Goal: Task Accomplishment & Management: Use online tool/utility

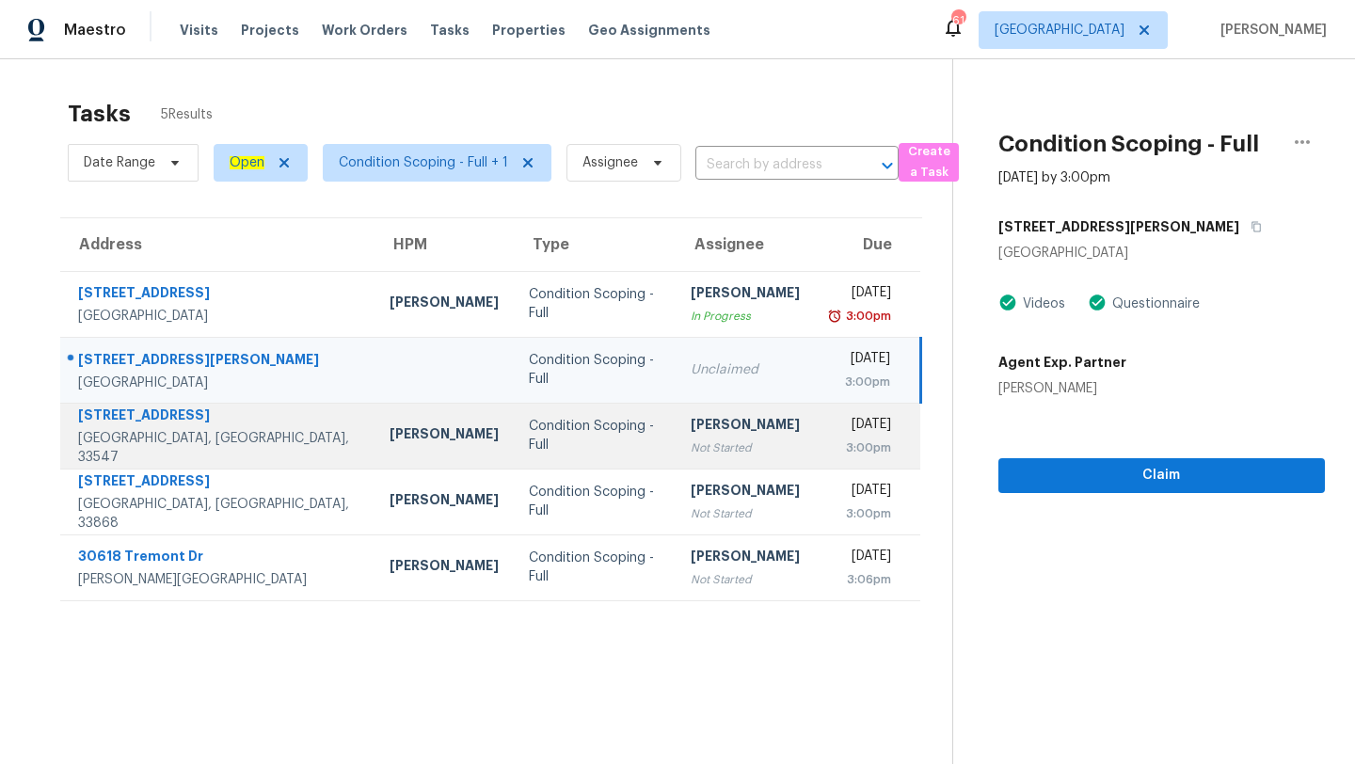
click at [529, 434] on div "Condition Scoping - Full" at bounding box center [595, 436] width 133 height 38
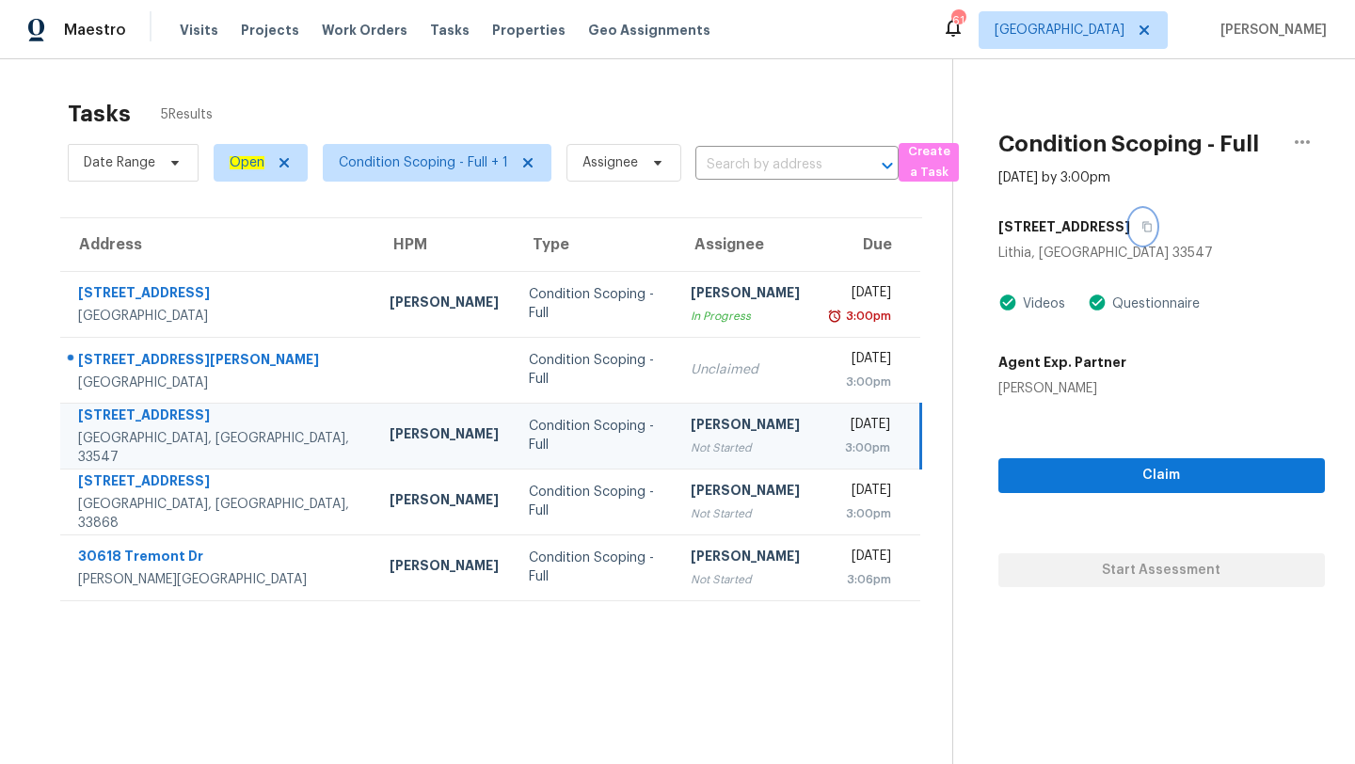
click at [1145, 228] on icon "button" at bounding box center [1146, 226] width 11 height 11
click at [191, 34] on span "Visits" at bounding box center [199, 30] width 39 height 19
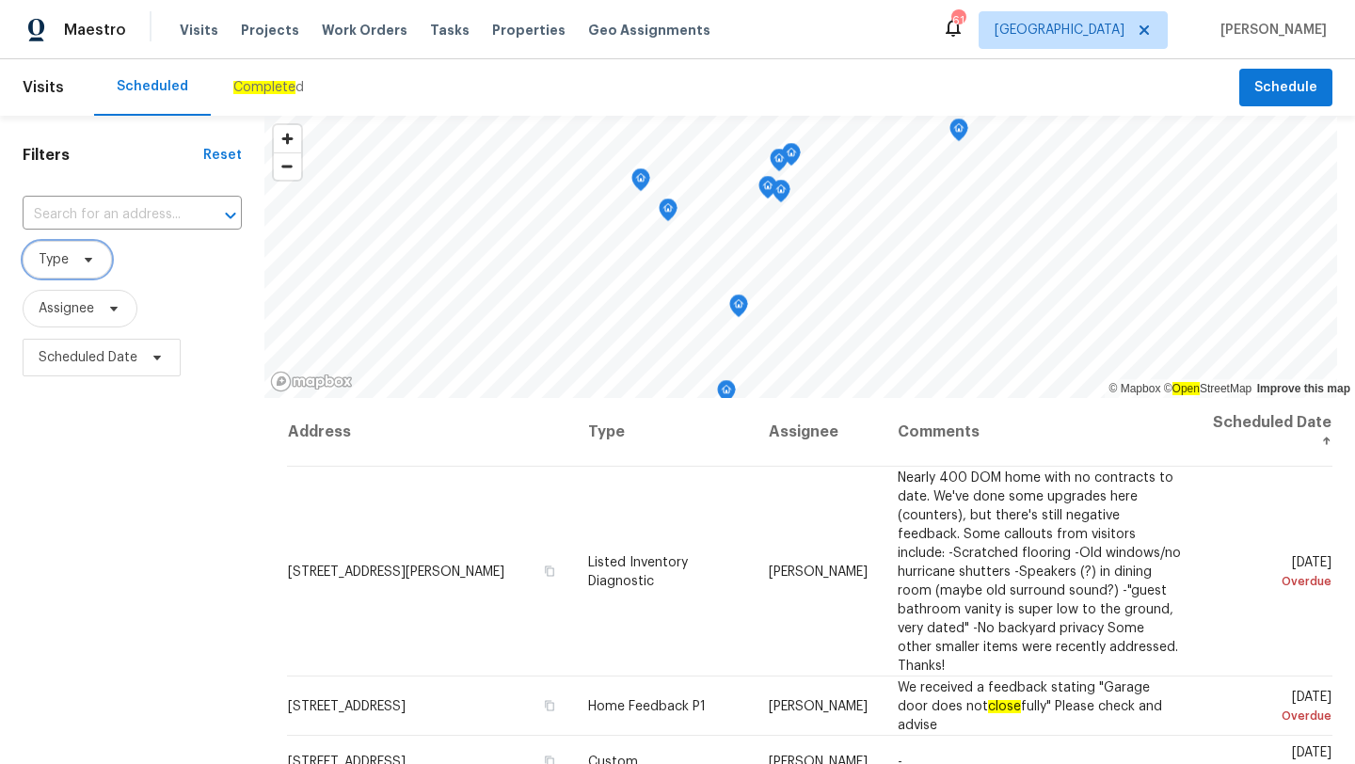
click at [90, 263] on icon at bounding box center [88, 259] width 15 height 15
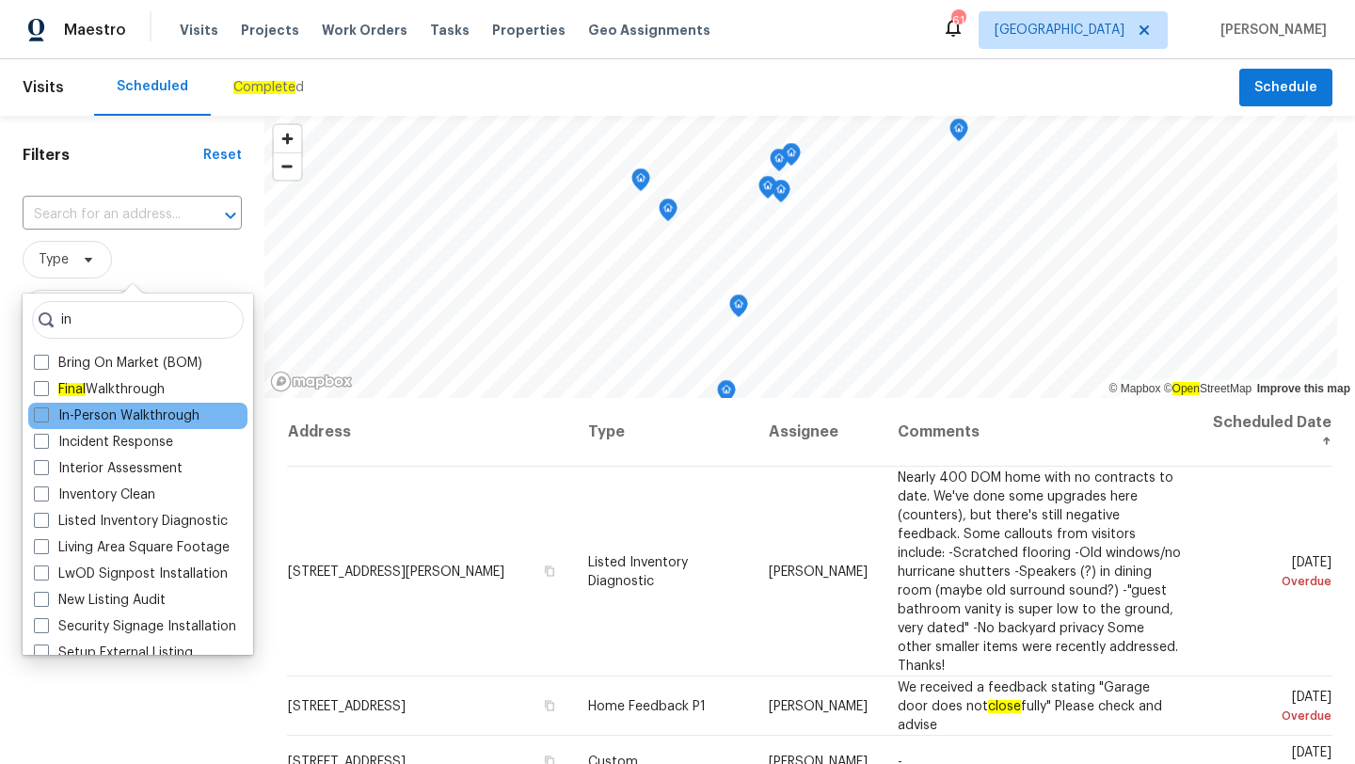
type input "in"
click at [31, 414] on div "In-Person Walkthrough" at bounding box center [137, 416] width 219 height 26
click at [43, 416] on span at bounding box center [41, 414] width 15 height 15
click at [43, 416] on input "In-Person Walkthrough" at bounding box center [40, 412] width 12 height 12
checkbox input "true"
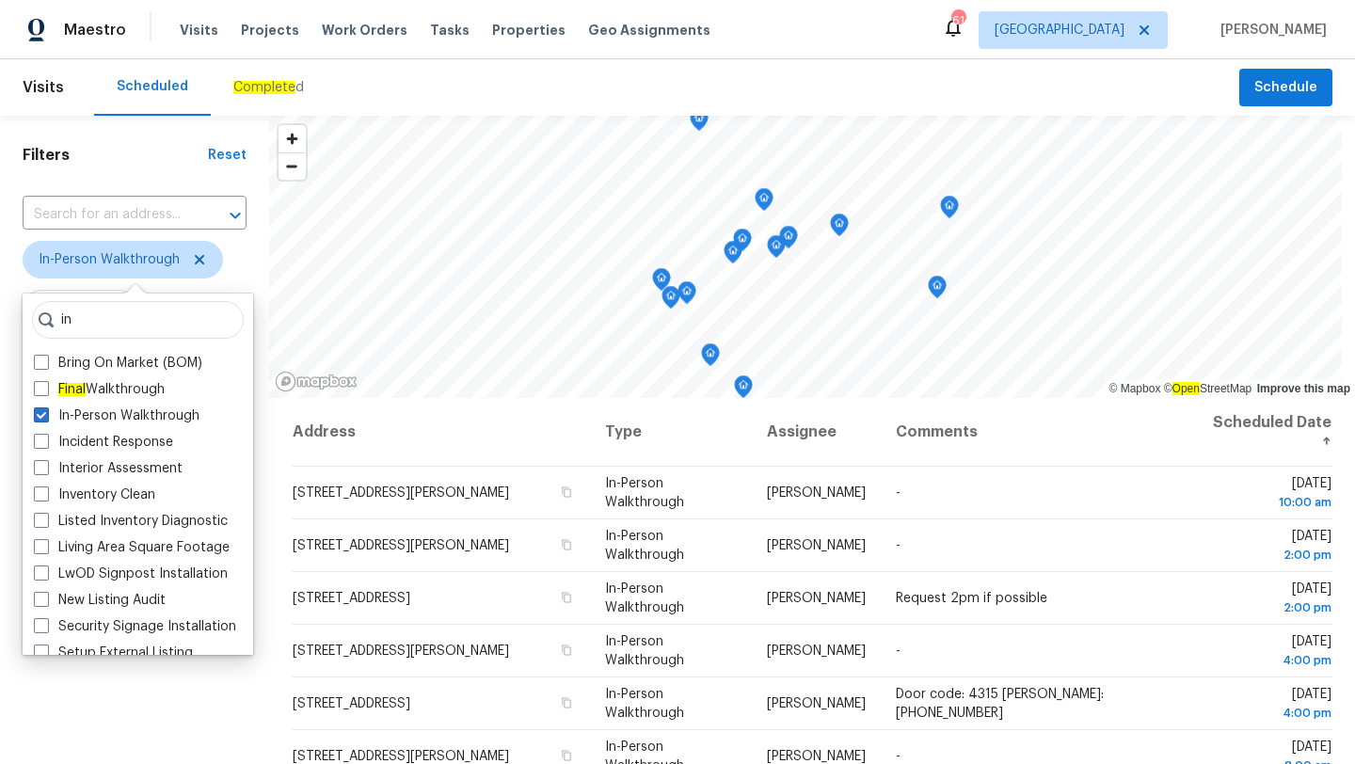
click at [214, 711] on div "Filters Reset ​ In-Person Walkthrough Assignee Scheduled Date" at bounding box center [134, 563] width 269 height 894
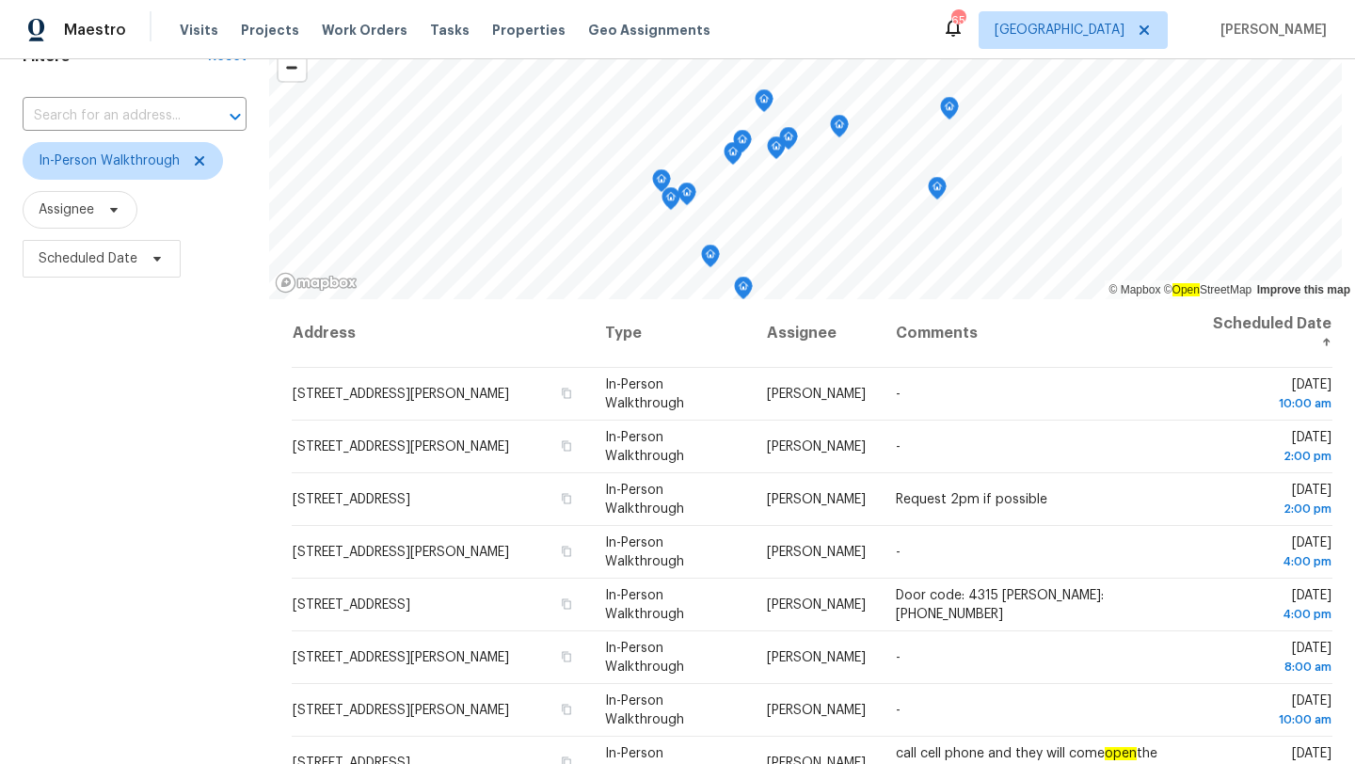
scroll to position [245, 0]
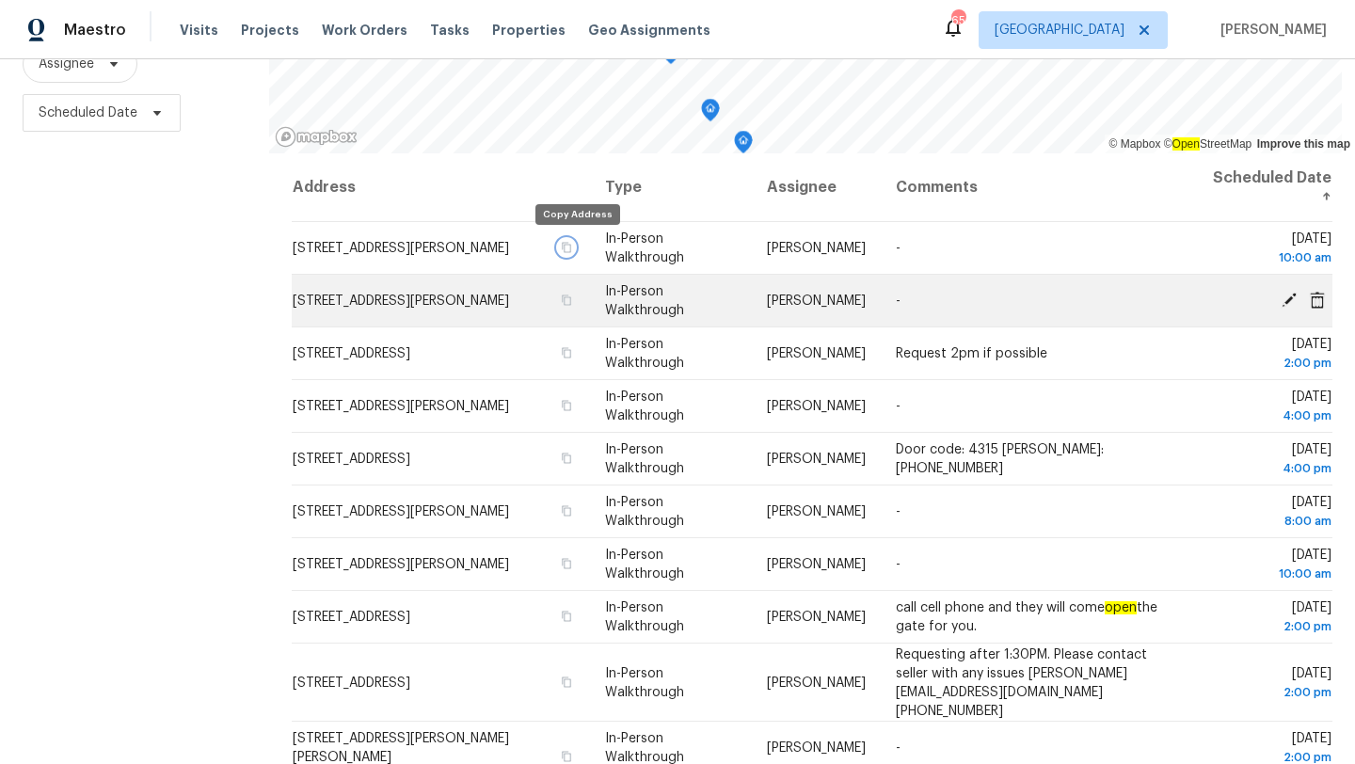
drag, startPoint x: 579, startPoint y: 244, endPoint x: 443, endPoint y: 324, distance: 157.3
click at [571, 244] on icon "button" at bounding box center [566, 247] width 9 height 10
click at [571, 303] on icon "button" at bounding box center [566, 299] width 9 height 10
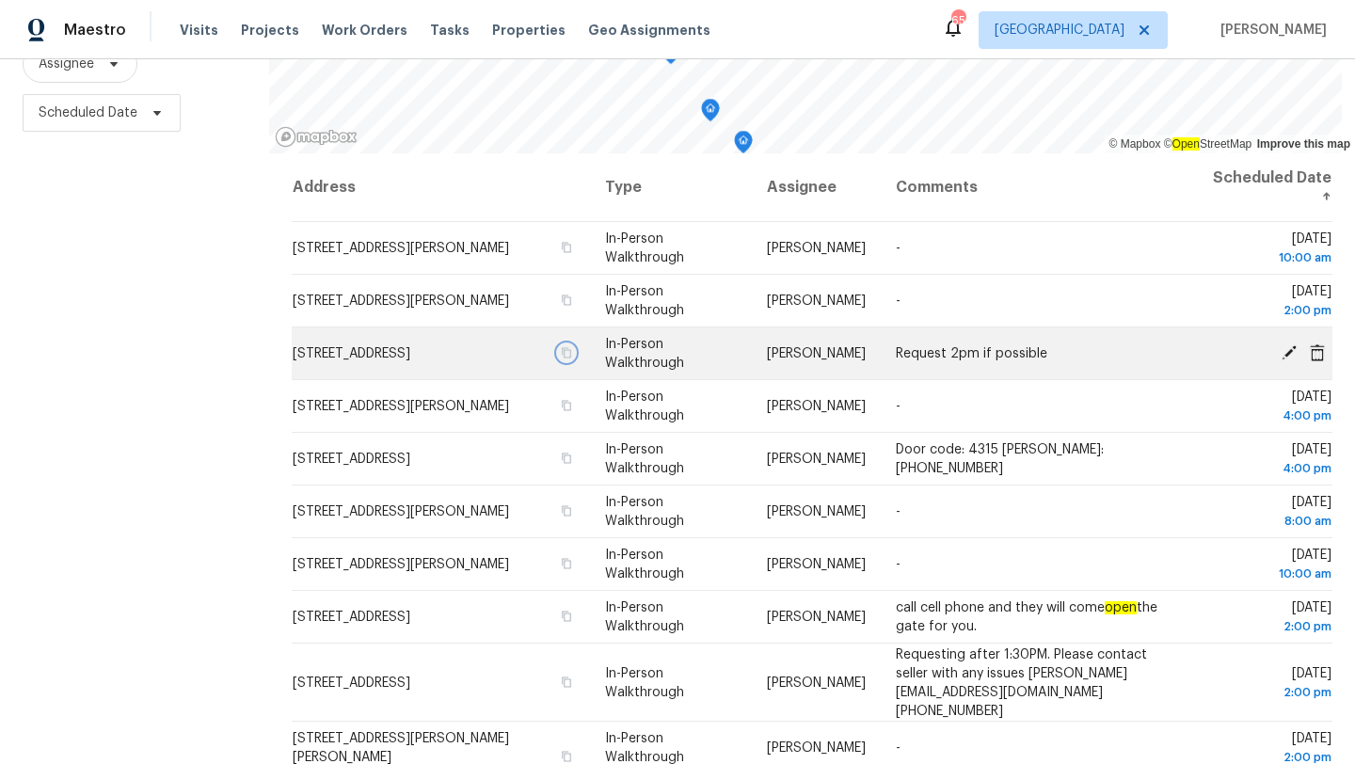
click at [571, 352] on icon "button" at bounding box center [566, 352] width 9 height 10
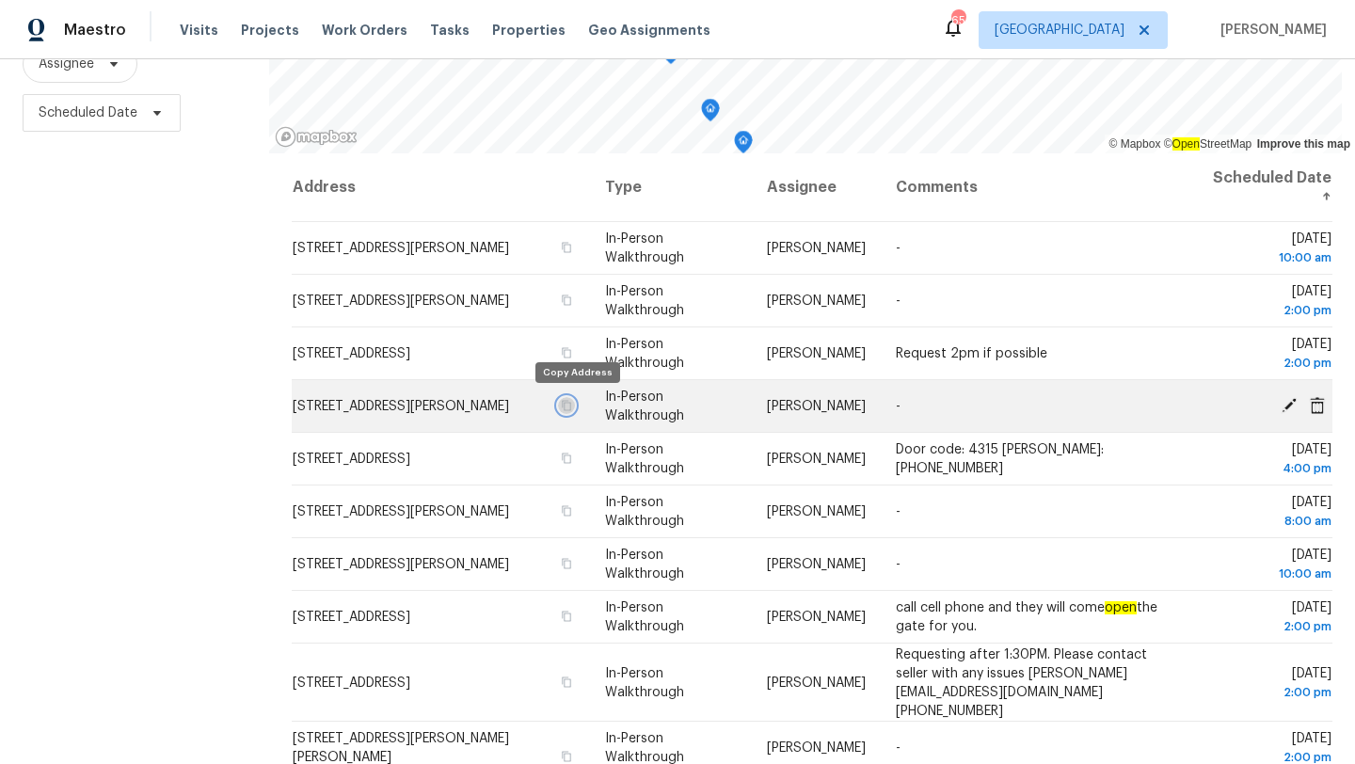
click at [571, 402] on icon "button" at bounding box center [566, 405] width 9 height 10
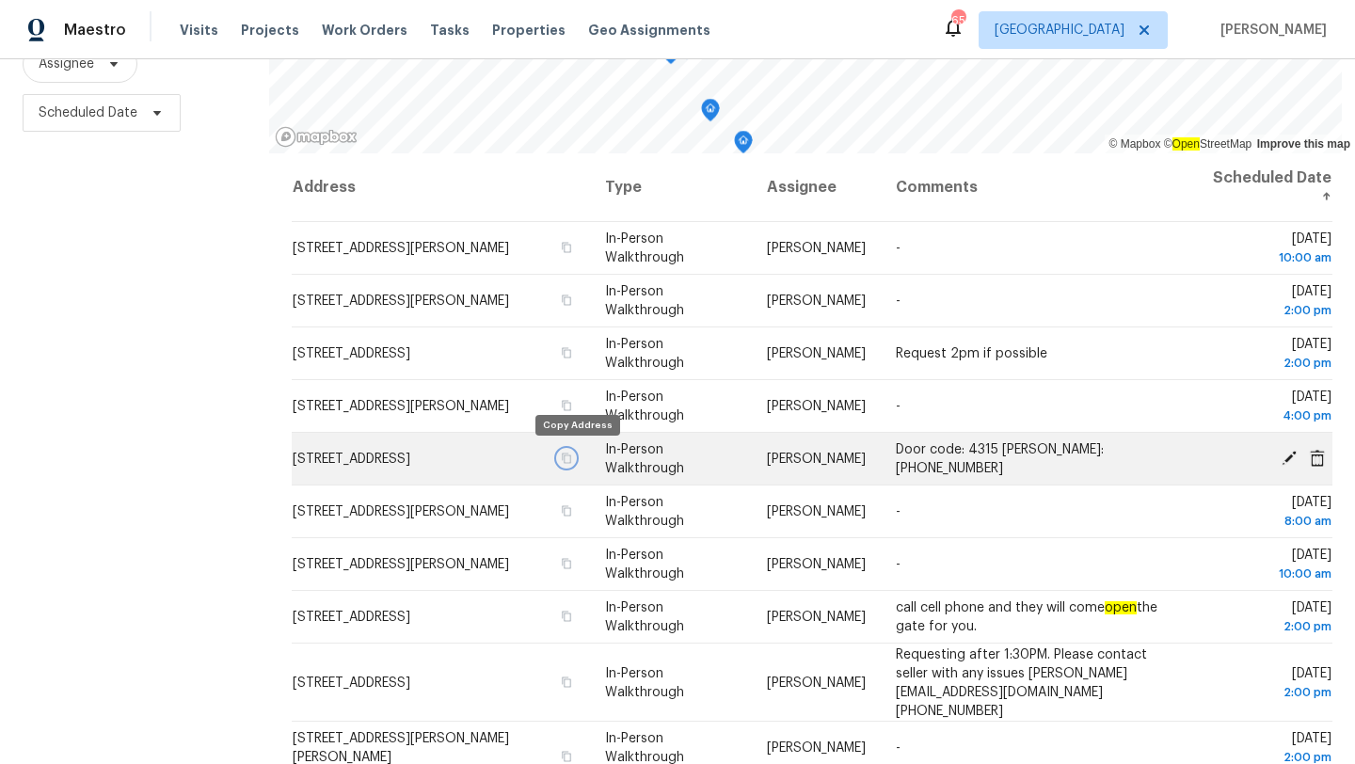
click at [572, 456] on icon "button" at bounding box center [566, 458] width 11 height 11
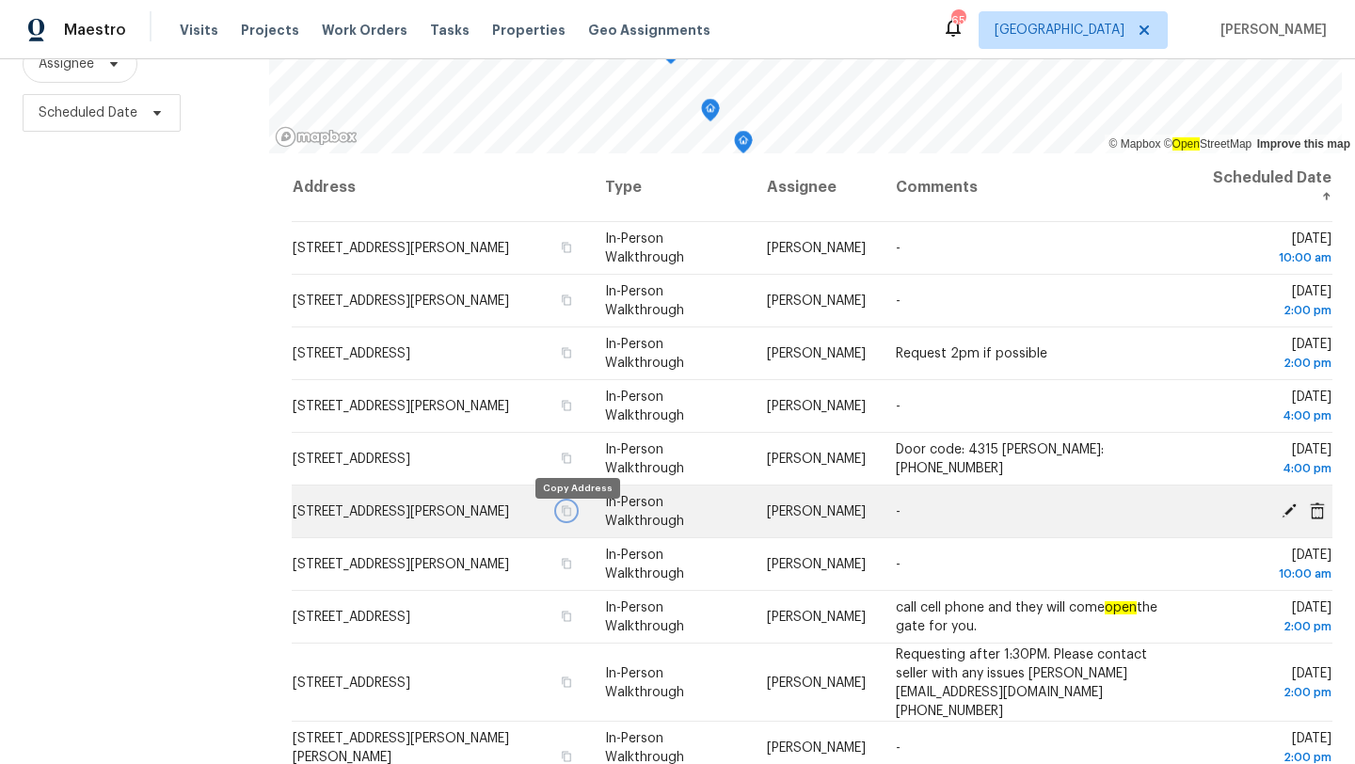
click at [571, 516] on icon "button" at bounding box center [566, 510] width 9 height 10
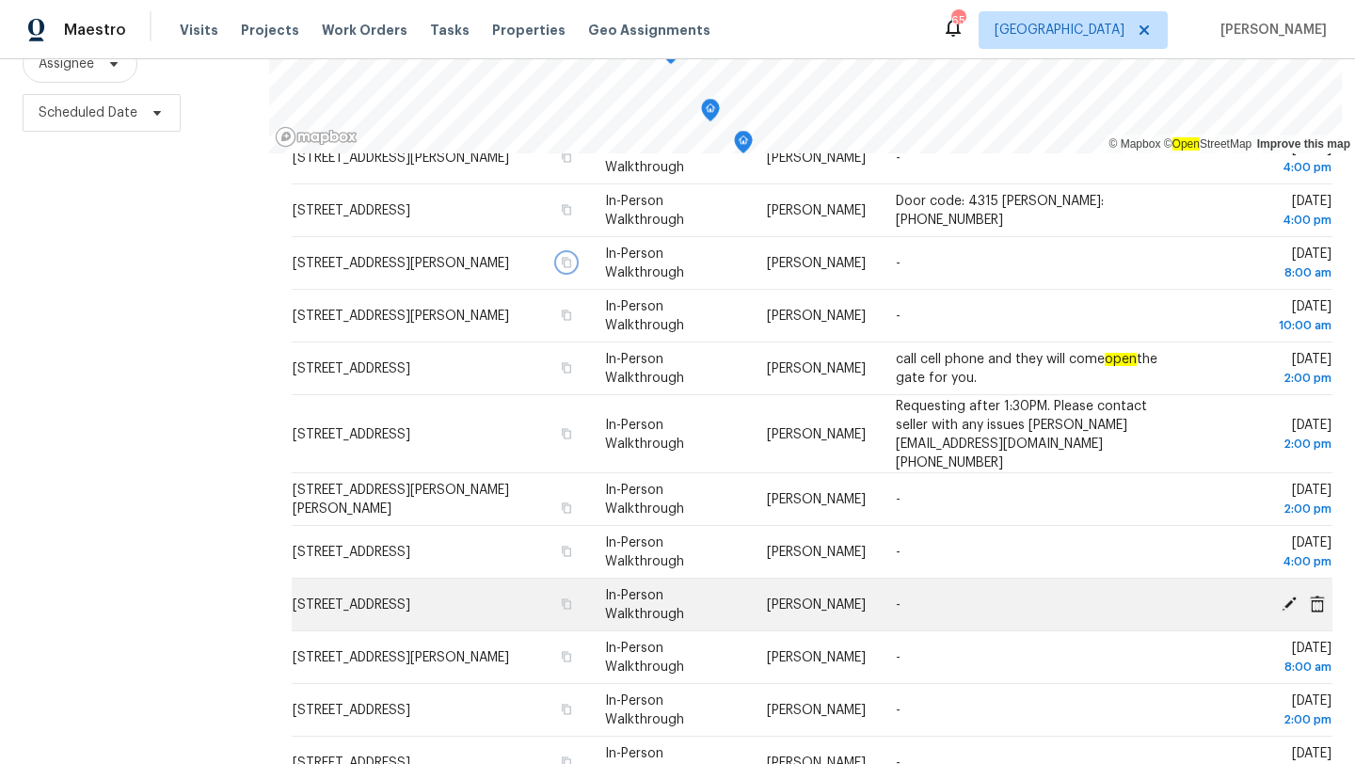
scroll to position [247, 0]
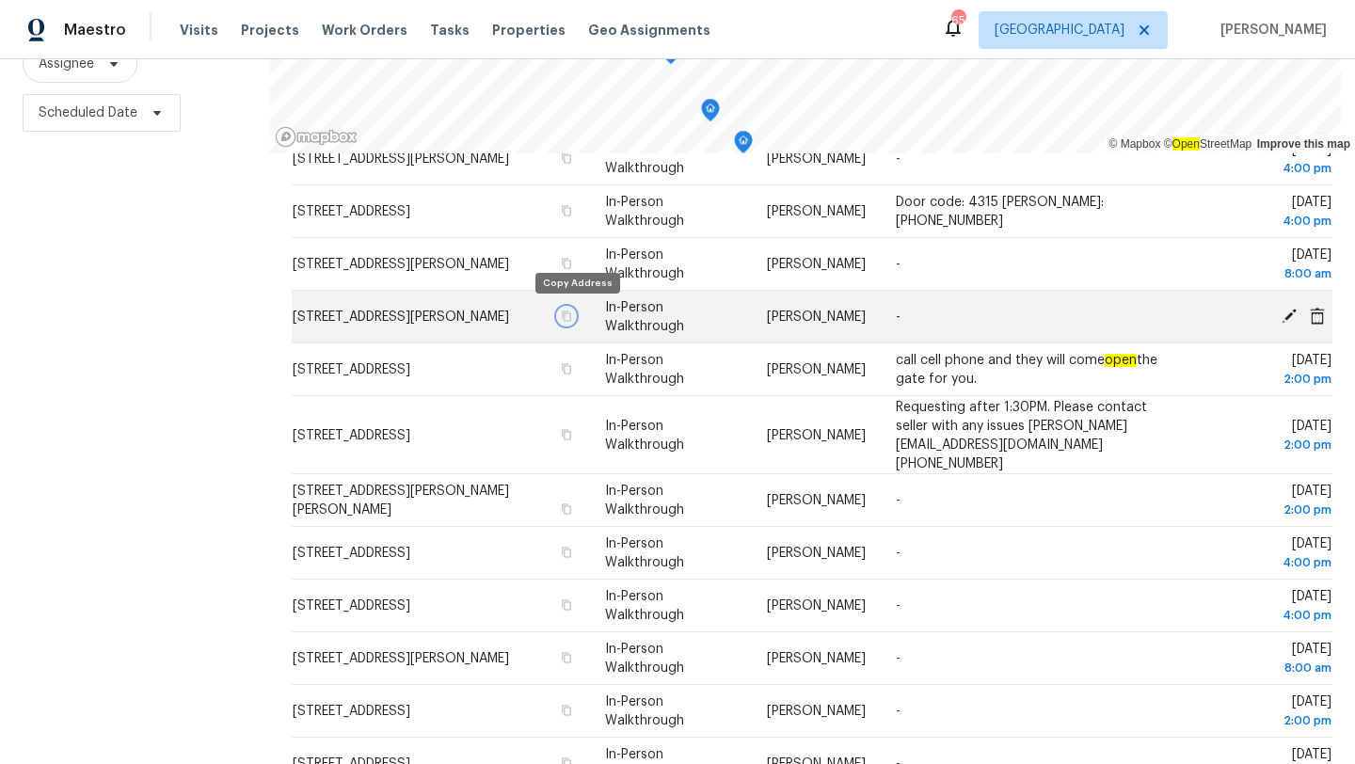
click at [572, 315] on icon "button" at bounding box center [566, 315] width 11 height 11
drag, startPoint x: 533, startPoint y: 690, endPoint x: 298, endPoint y: 306, distance: 450.2
click at [0, 309] on html "Maestro Visits Projects Work Orders Tasks Properties Geo Assignments 65 Tampa M…" at bounding box center [677, 382] width 1355 height 764
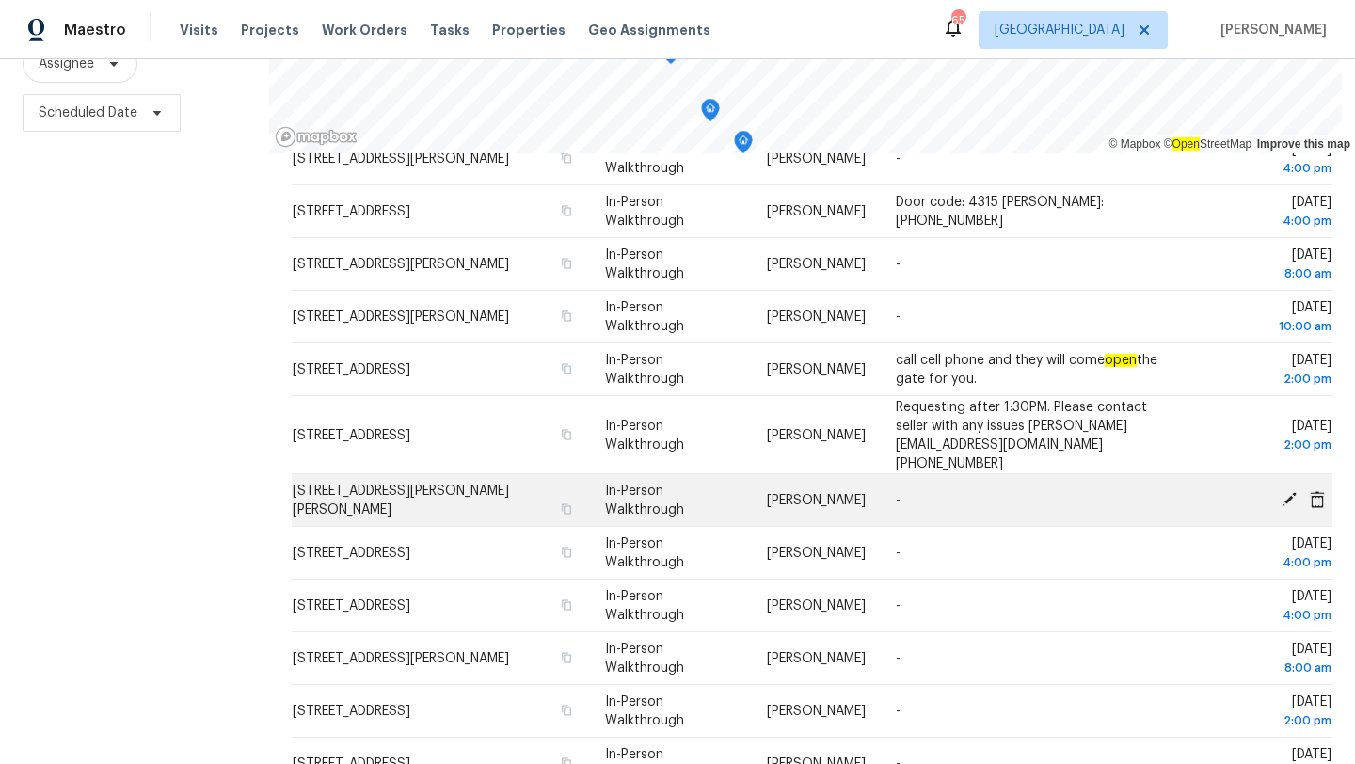
copy tbody "1520 W Redding St, Hernando, FL 34442 In-Person Walkthrough Dennis Ulmer - Thu,…"
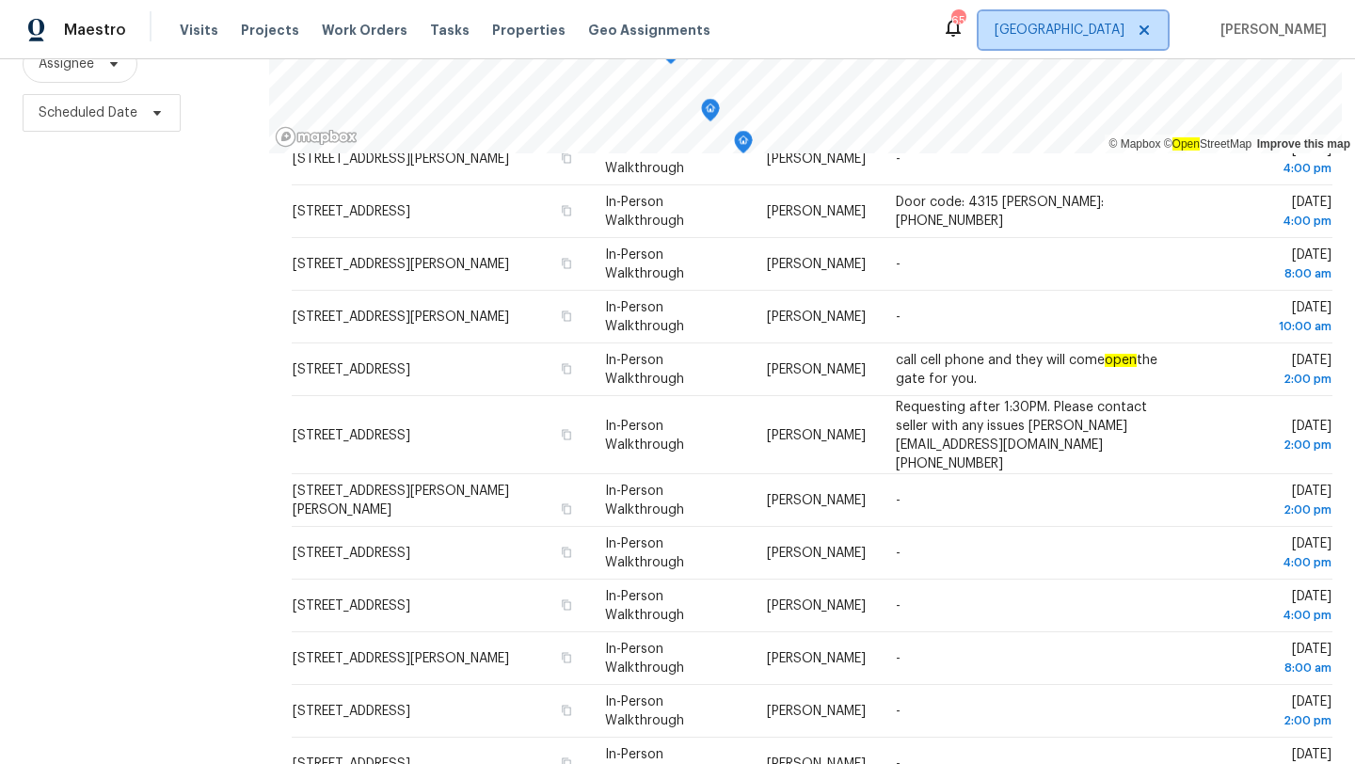
click at [1115, 27] on span "Tampa" at bounding box center [1059, 30] width 130 height 19
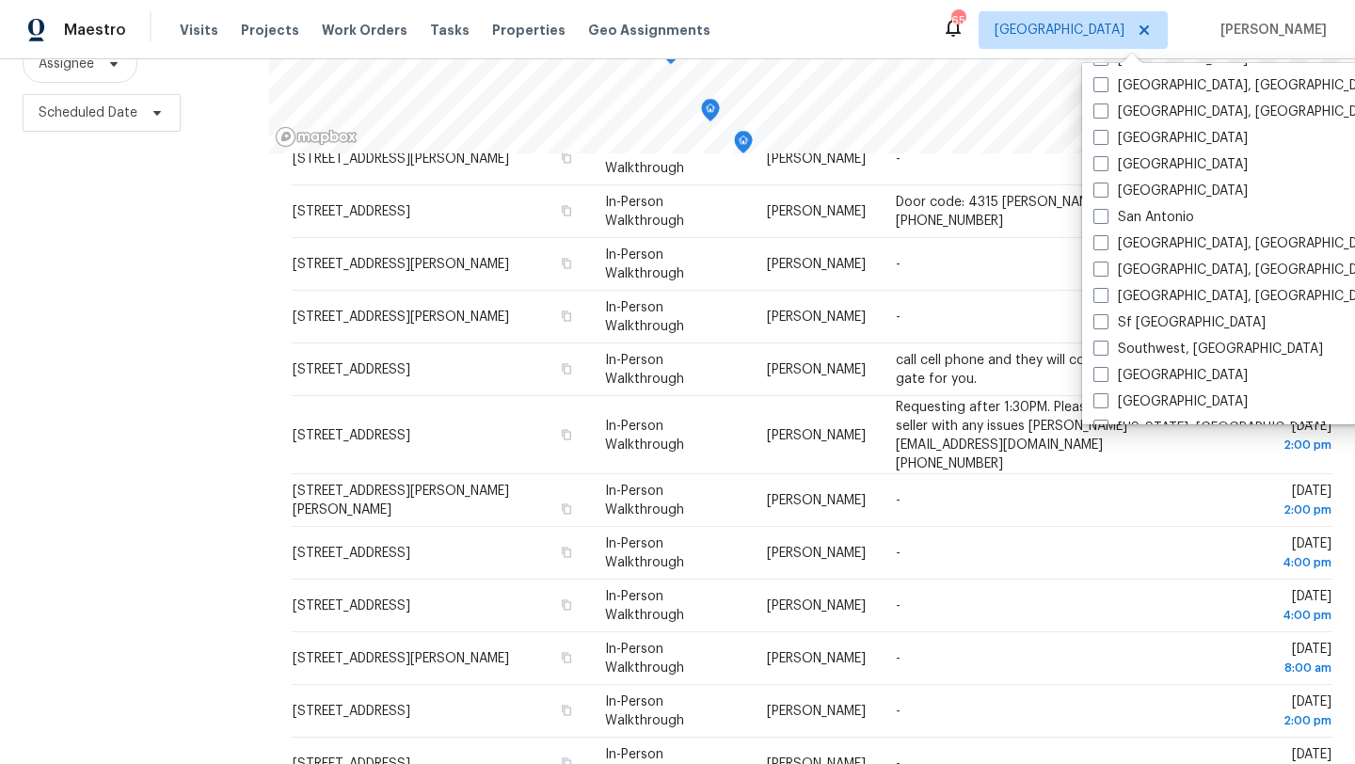
scroll to position [1261, 0]
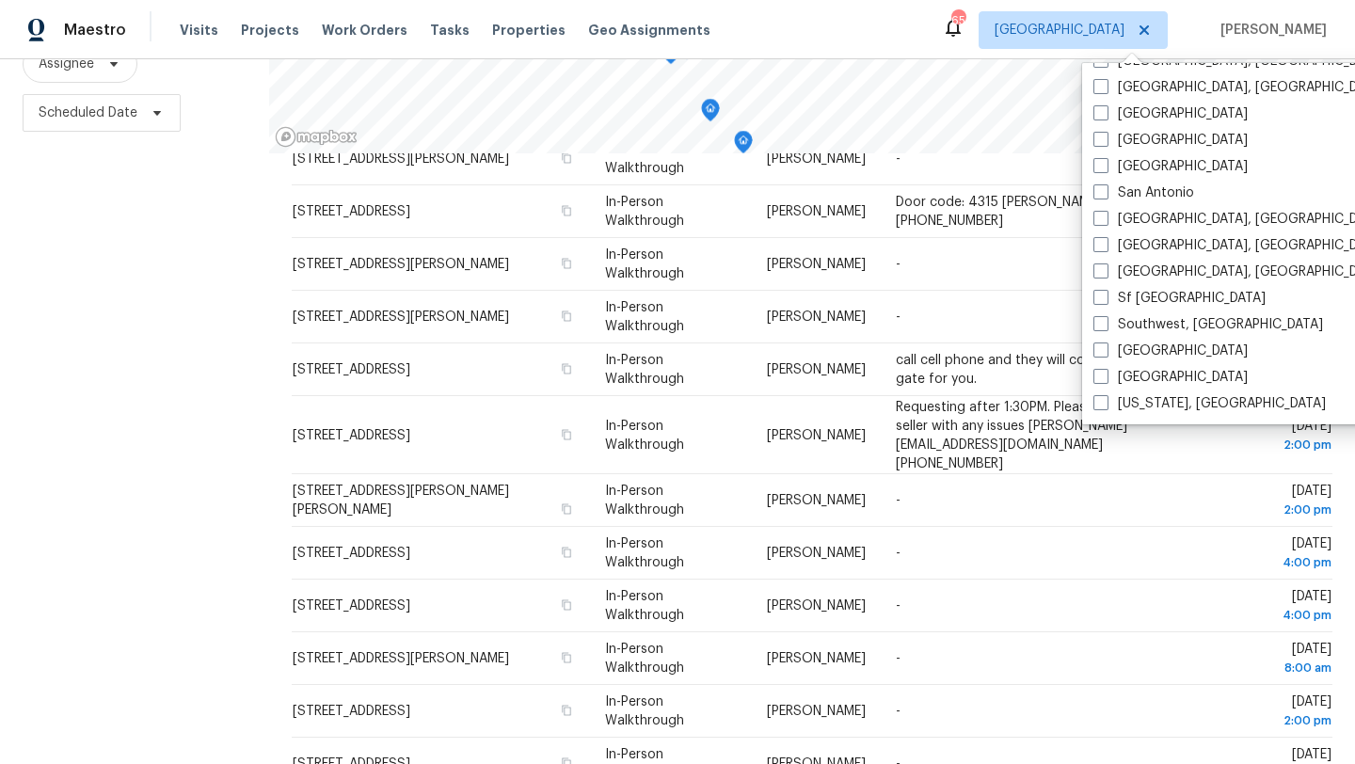
click at [1113, 260] on div "Seattle, WA" at bounding box center [1277, 272] width 379 height 26
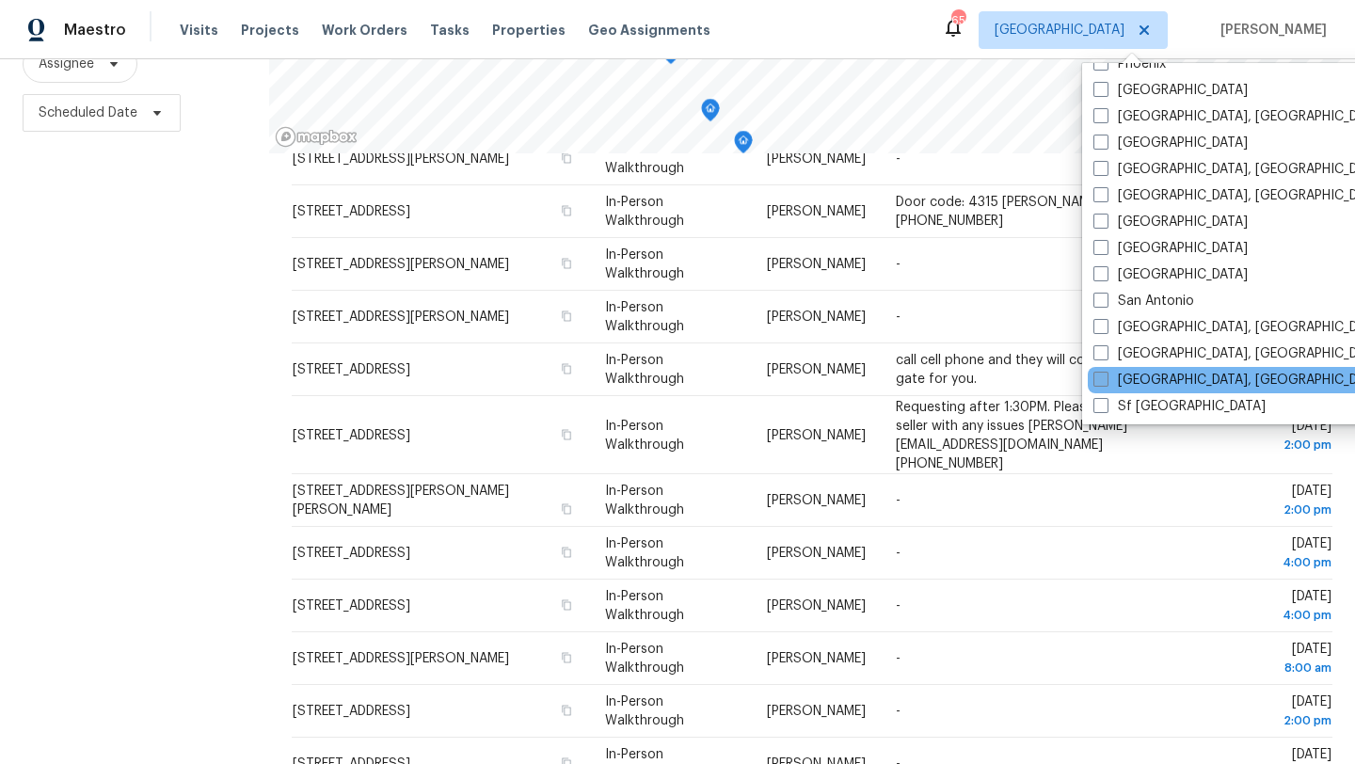
scroll to position [1020, 0]
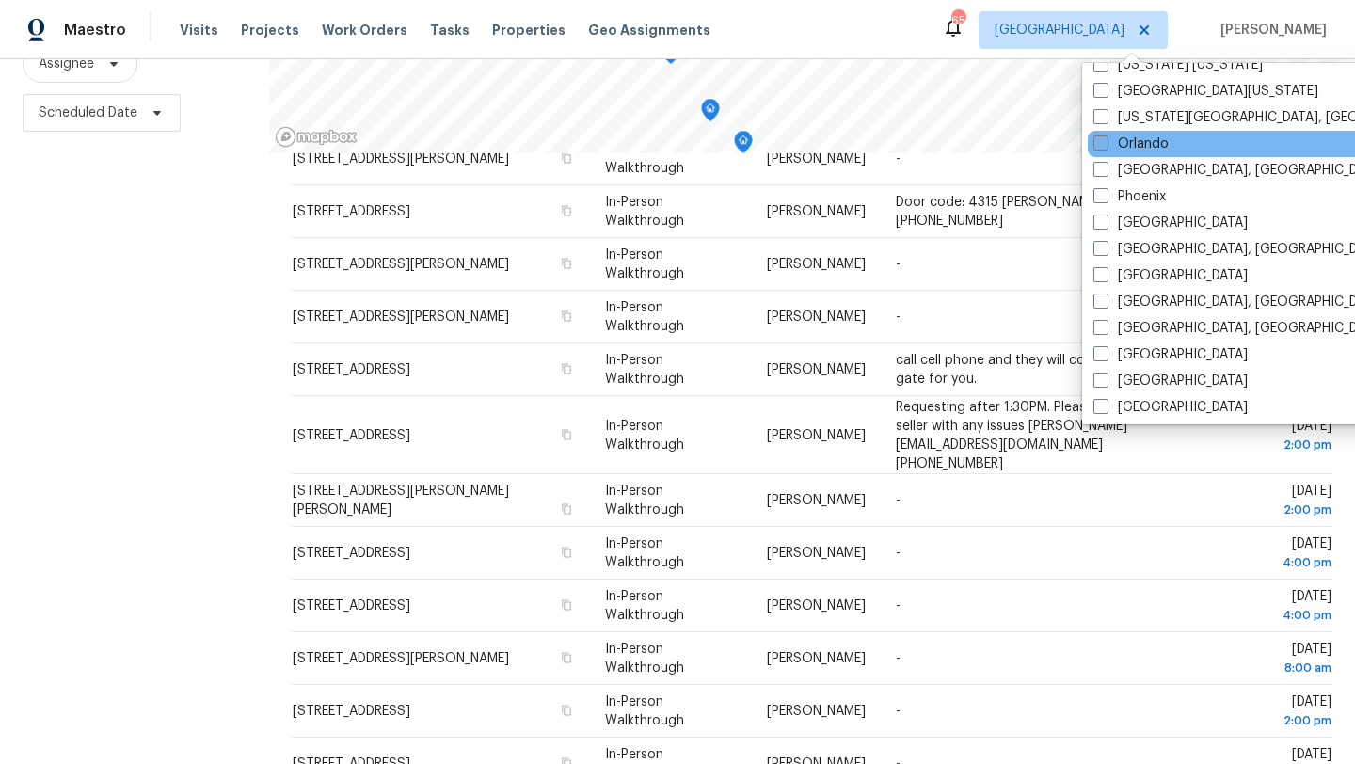
click at [1099, 135] on span at bounding box center [1100, 142] width 15 height 15
click at [1099, 135] on input "Orlando" at bounding box center [1099, 141] width 12 height 12
checkbox input "true"
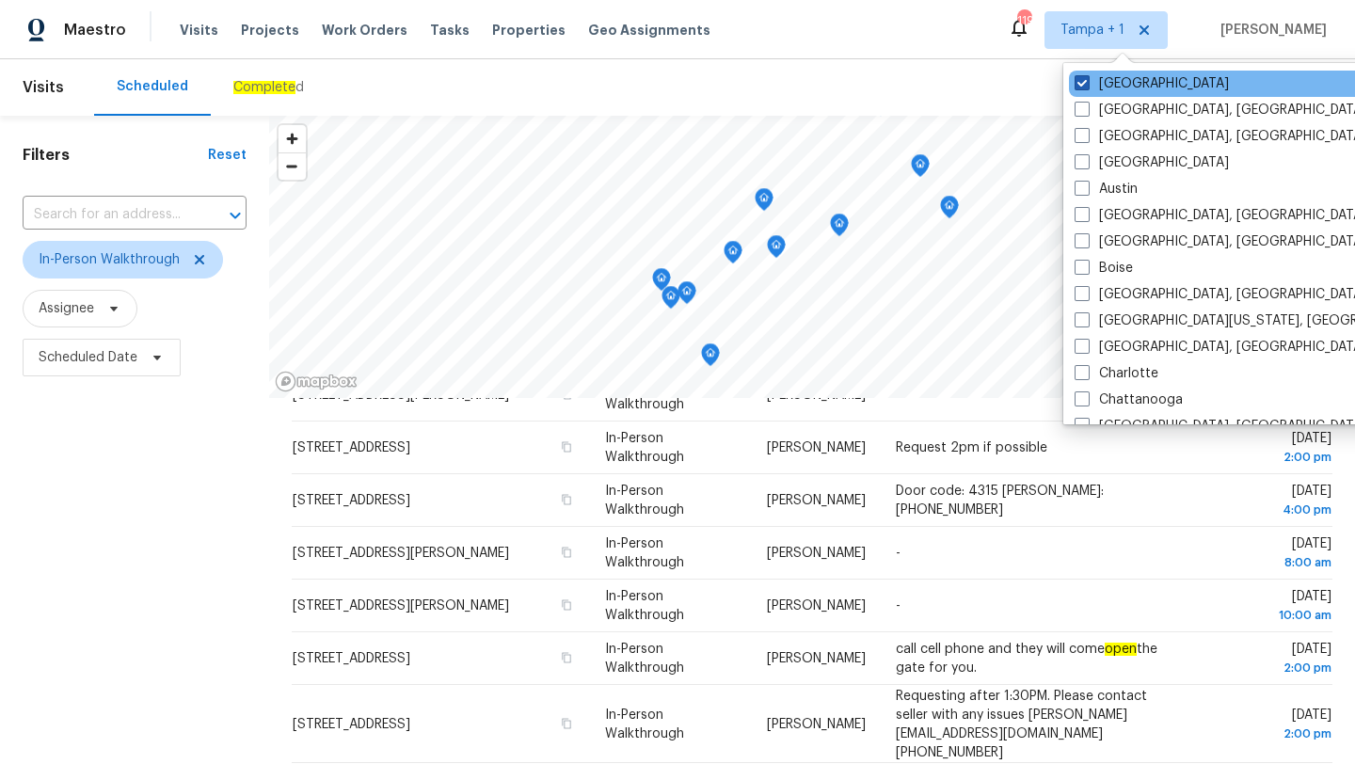
click at [1080, 84] on span at bounding box center [1081, 82] width 15 height 15
click at [1080, 84] on input "Tampa" at bounding box center [1080, 80] width 12 height 12
checkbox input "false"
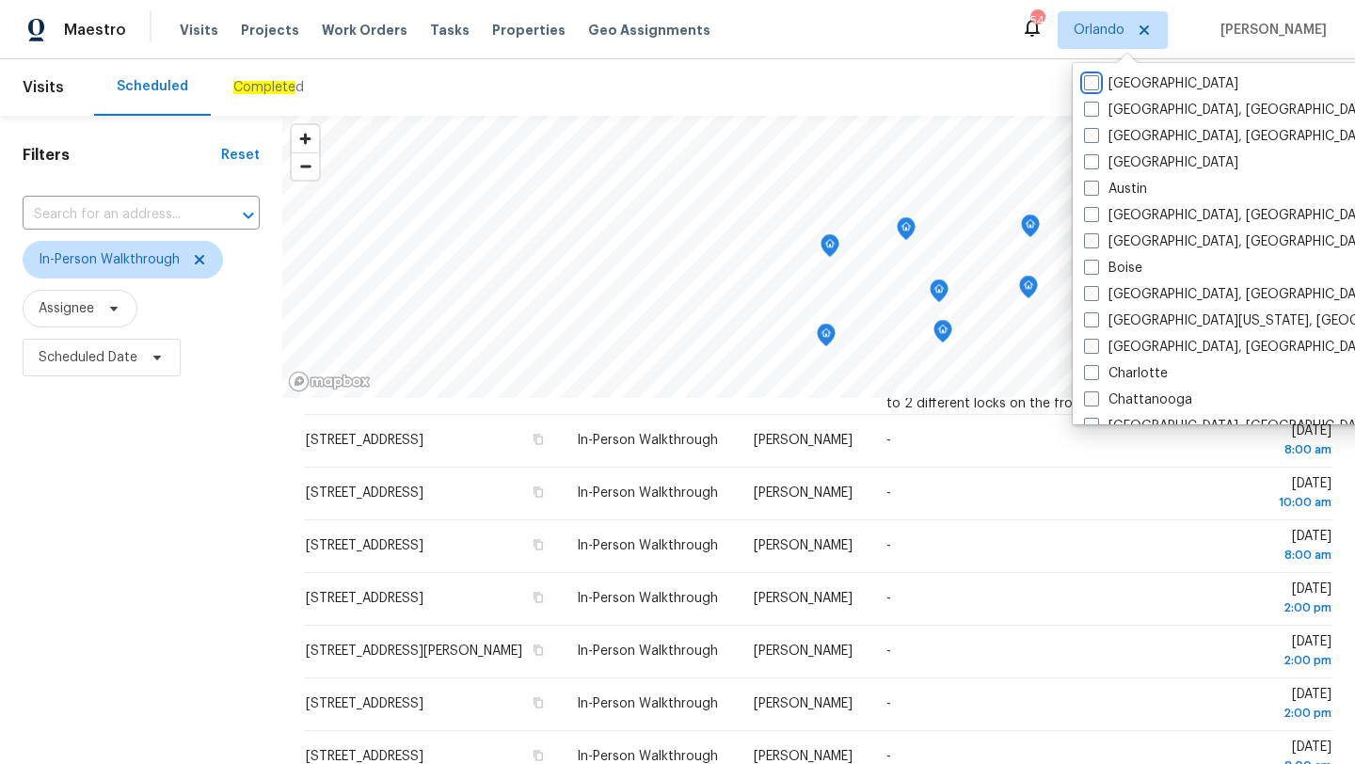
scroll to position [149, 0]
click at [645, 77] on div "Scheduled Complete d" at bounding box center [666, 87] width 1145 height 56
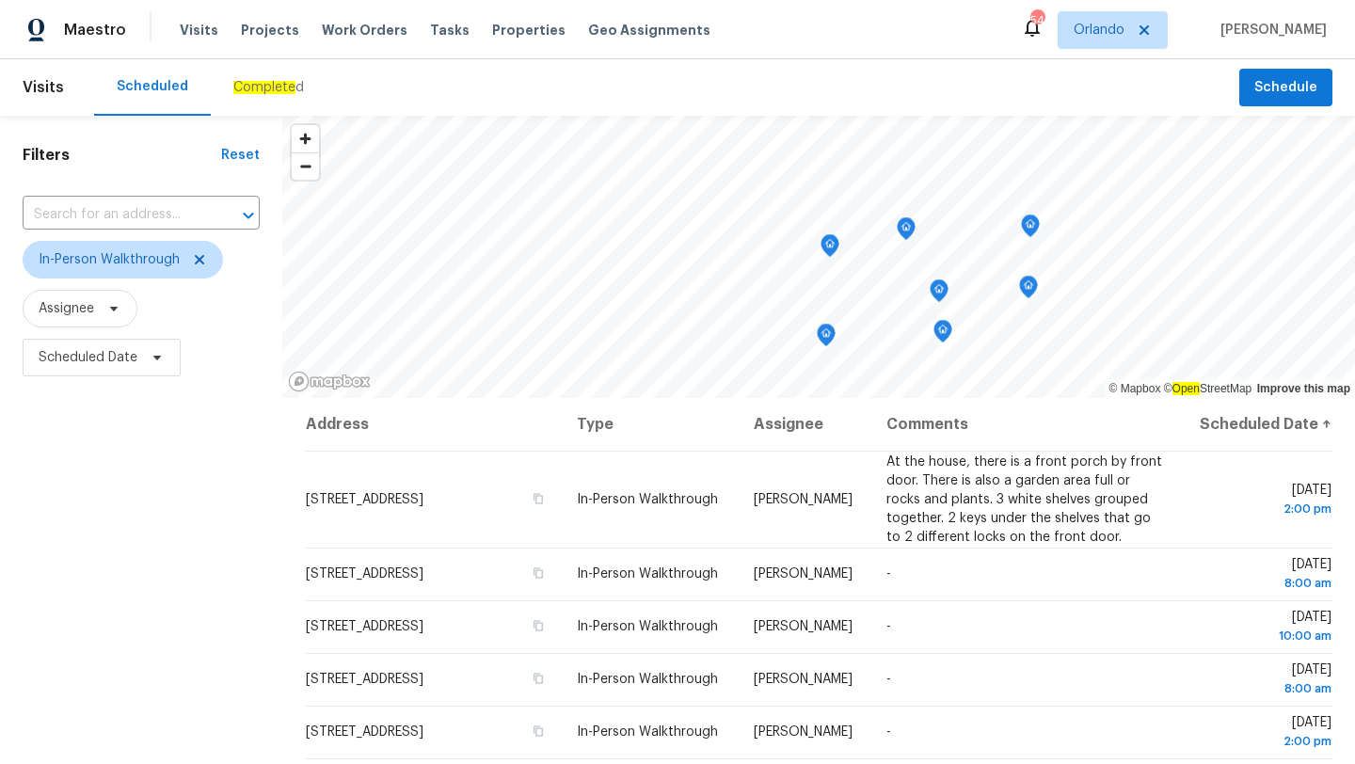
click at [206, 468] on div "Filters Reset ​ In-Person Walkthrough Assignee Scheduled Date" at bounding box center [141, 563] width 282 height 894
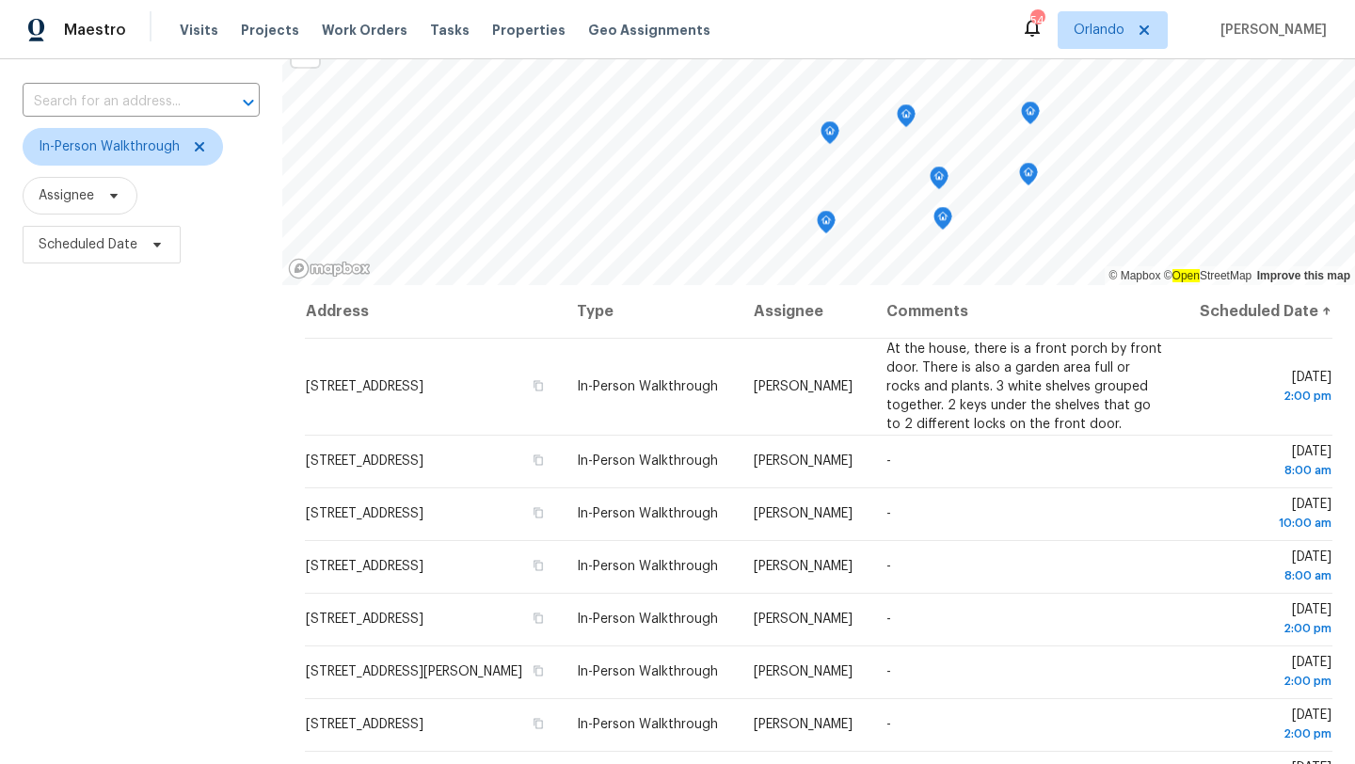
scroll to position [245, 0]
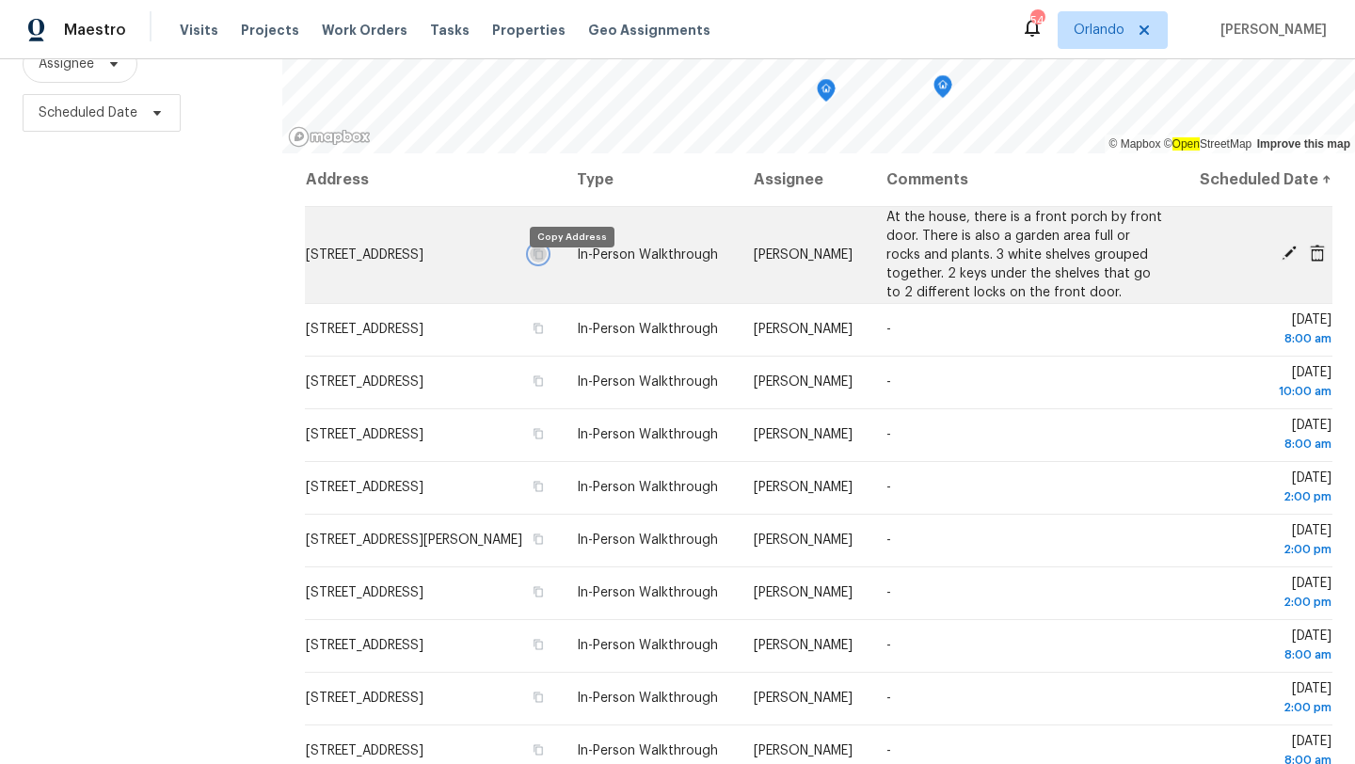
click at [544, 259] on icon "button" at bounding box center [538, 253] width 9 height 10
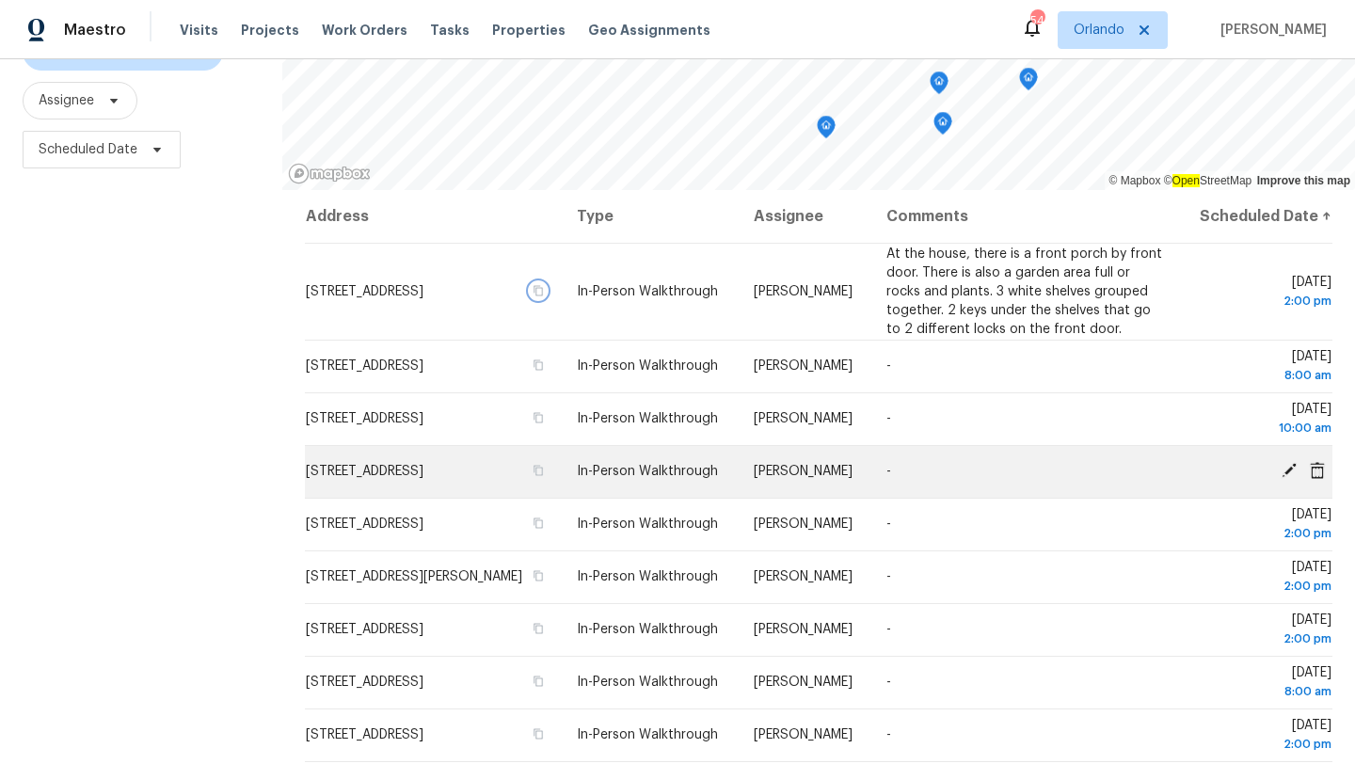
scroll to position [209, 0]
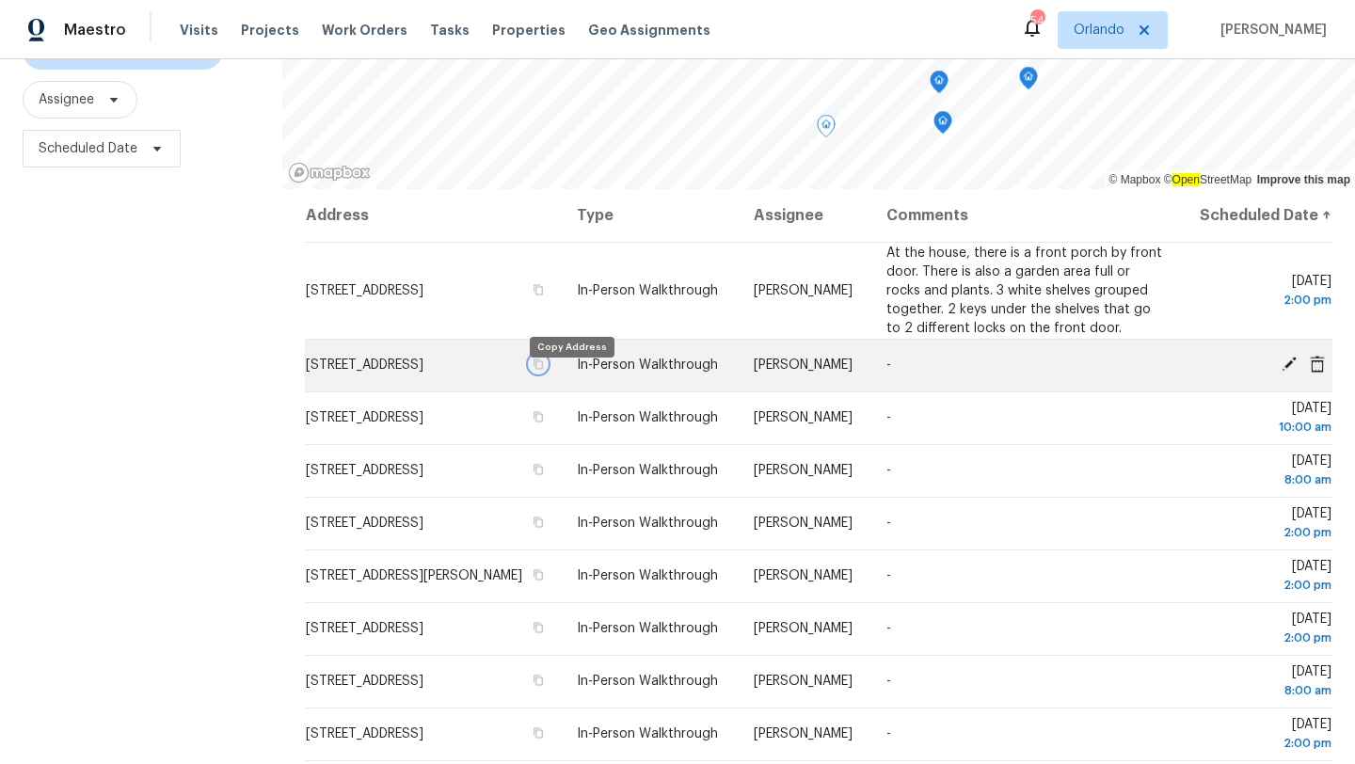
click at [544, 370] on icon "button" at bounding box center [537, 363] width 11 height 11
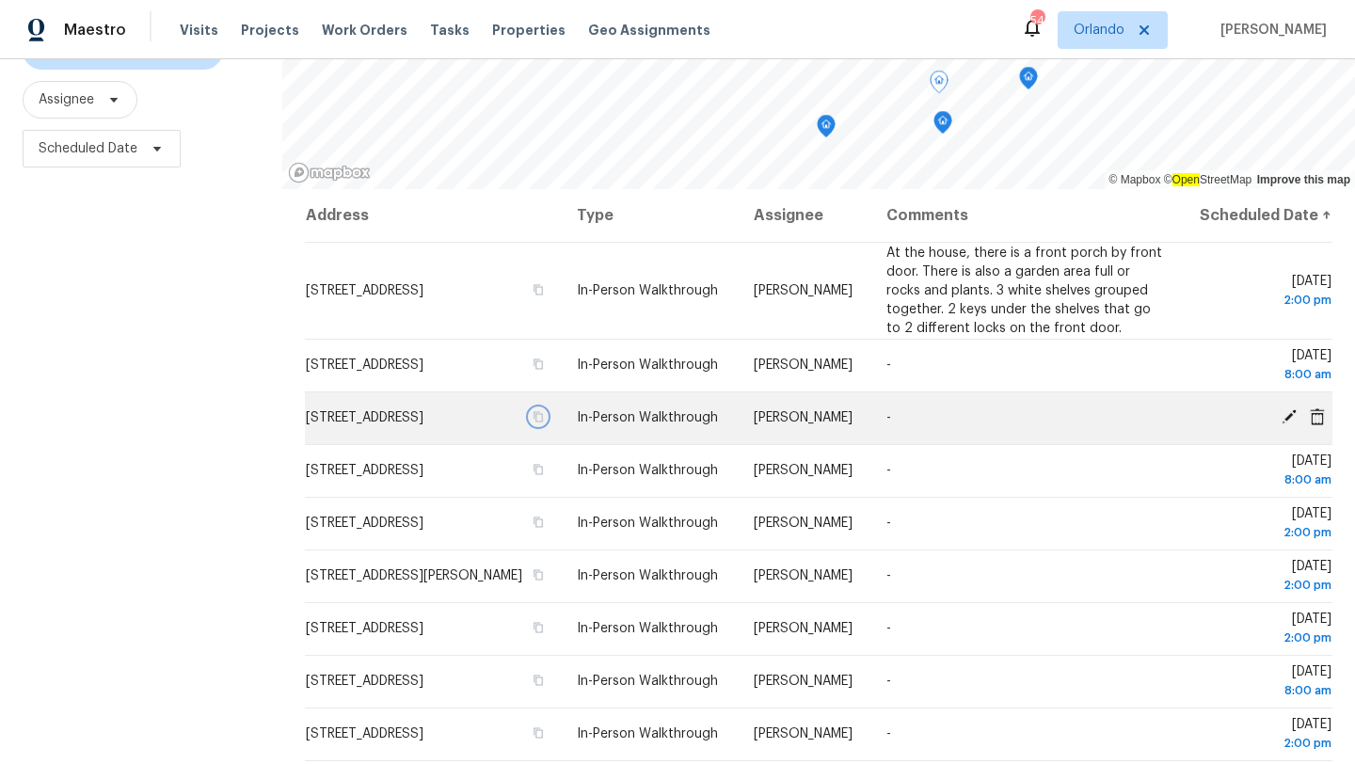
click at [544, 422] on icon "button" at bounding box center [537, 416] width 11 height 11
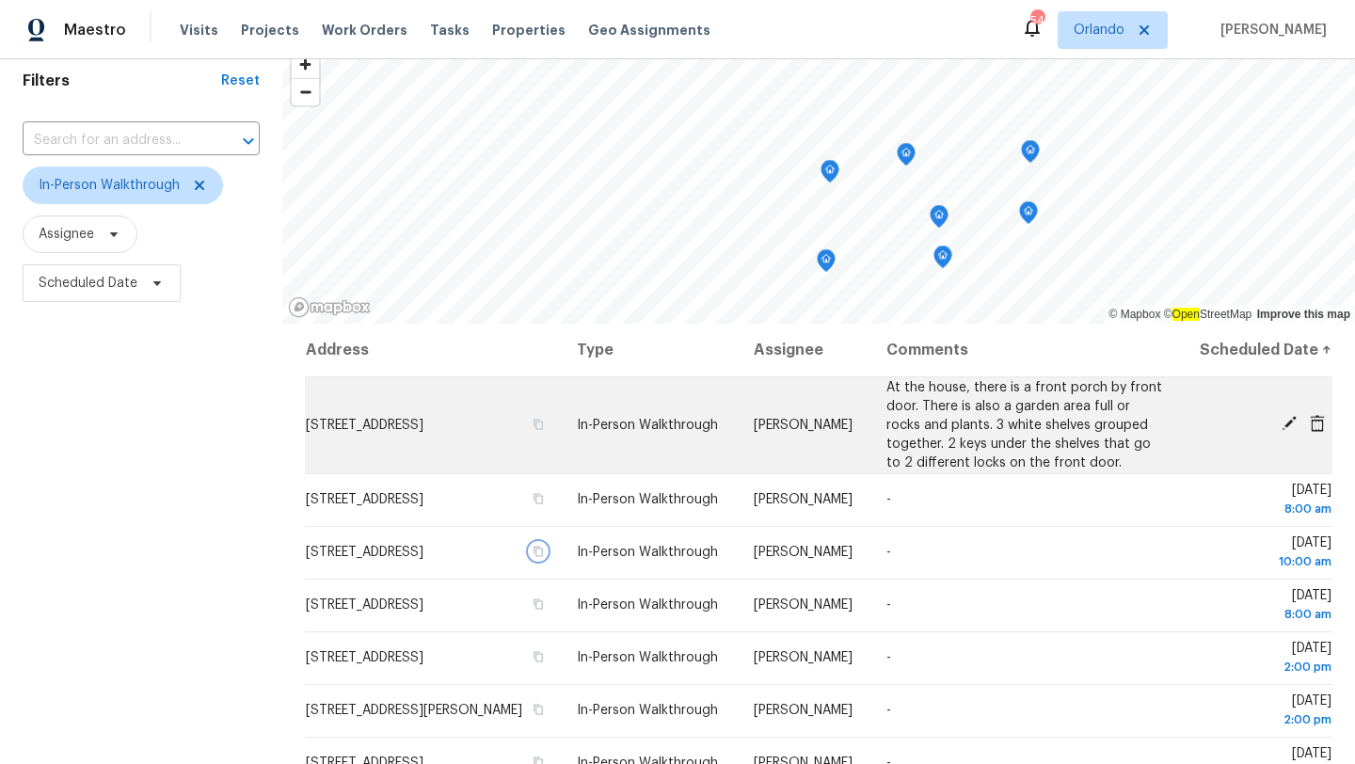
scroll to position [0, 0]
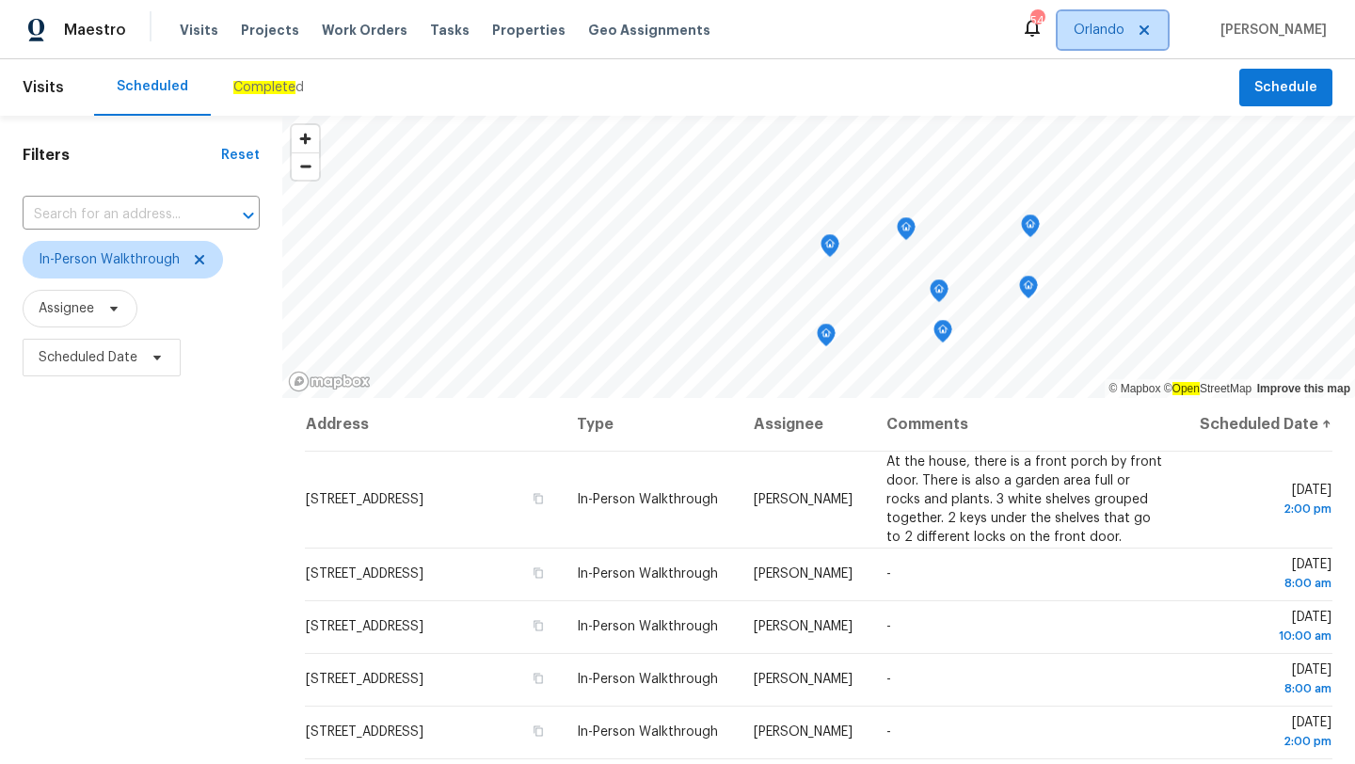
click at [1101, 24] on span "Orlando" at bounding box center [1098, 30] width 51 height 19
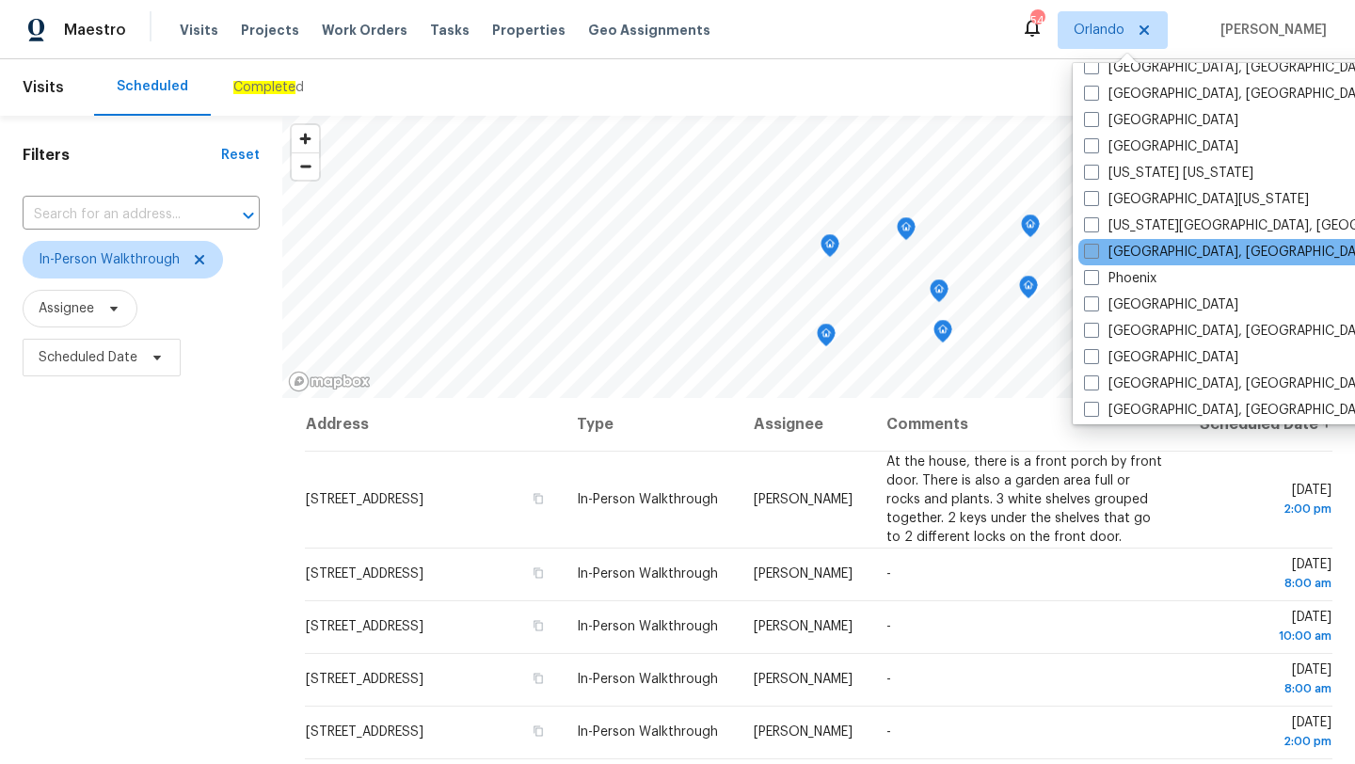
scroll to position [781, 0]
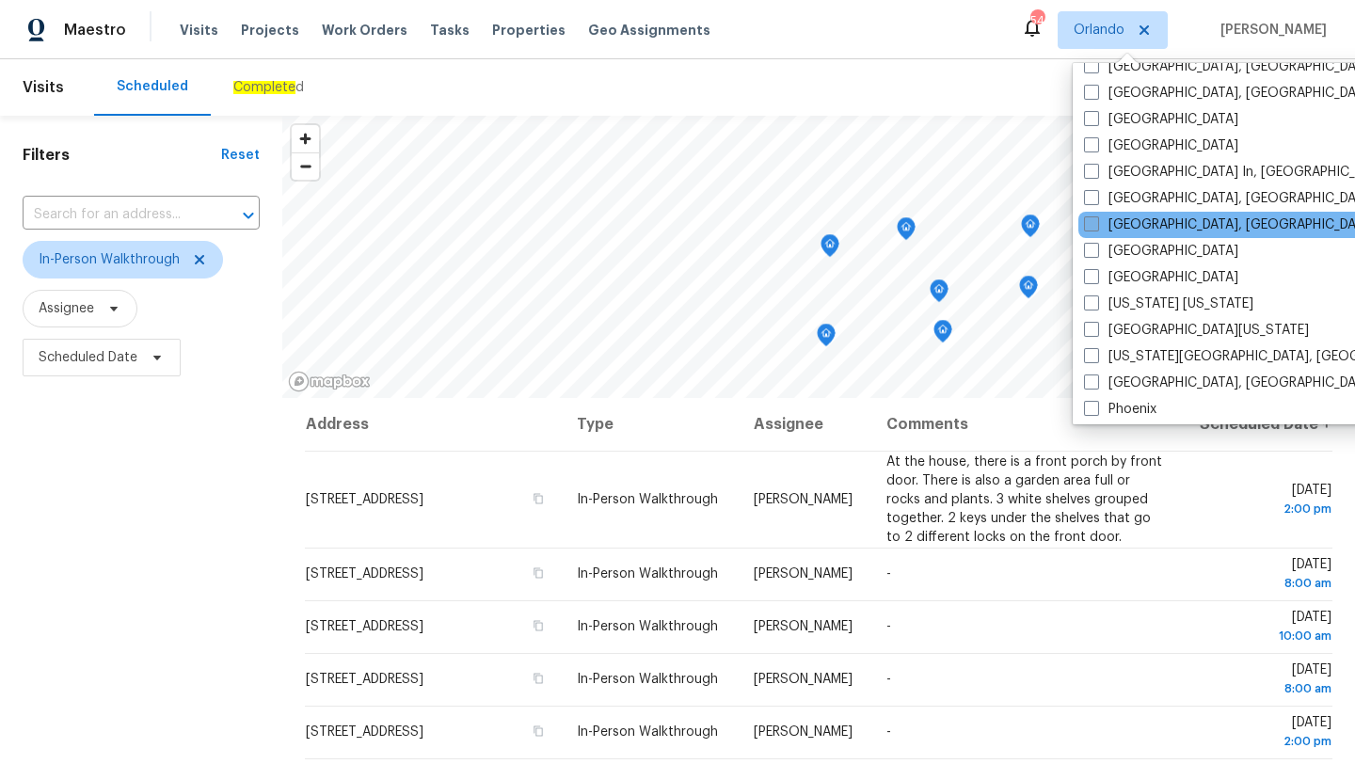
click at [1089, 227] on span at bounding box center [1091, 223] width 15 height 15
click at [1089, 227] on input "Miami, FL" at bounding box center [1090, 221] width 12 height 12
checkbox input "true"
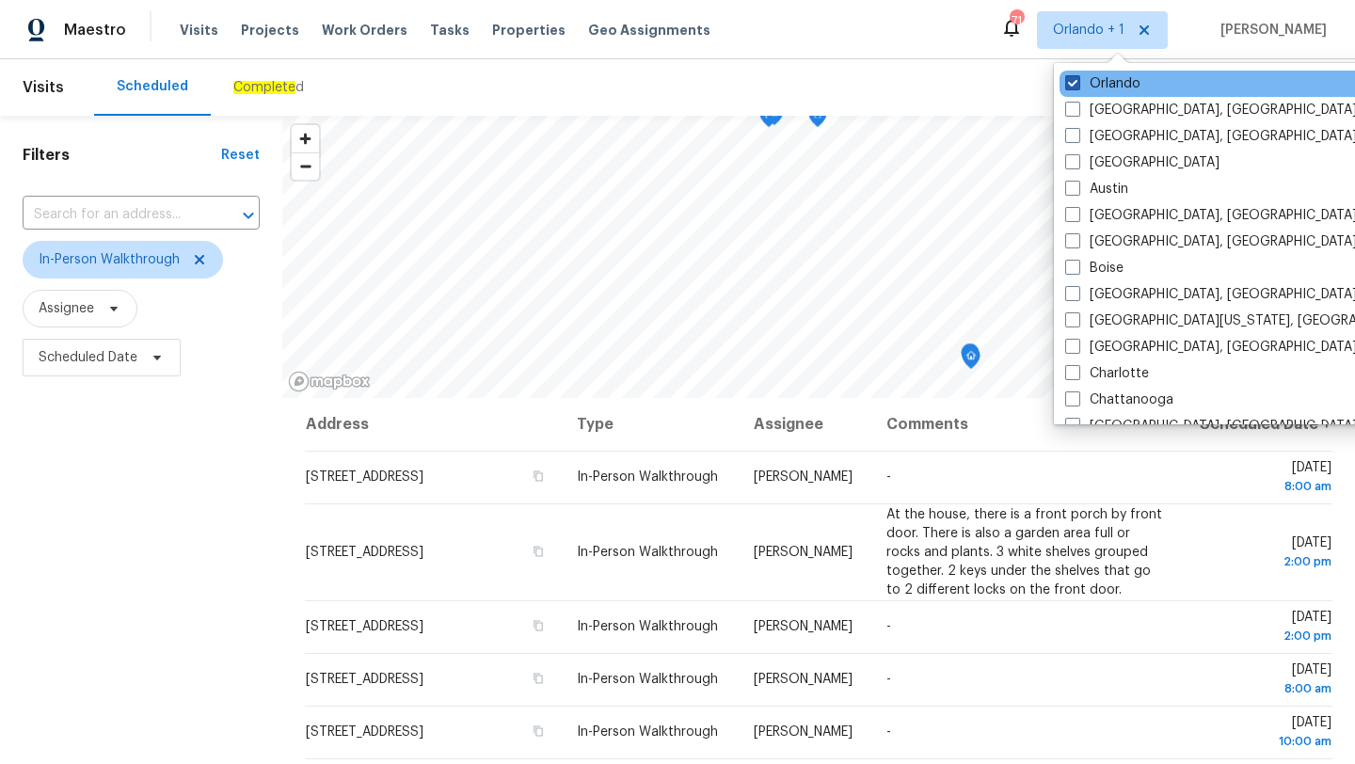
click at [1076, 75] on span at bounding box center [1072, 82] width 15 height 15
click at [1076, 75] on input "Orlando" at bounding box center [1071, 80] width 12 height 12
checkbox input "false"
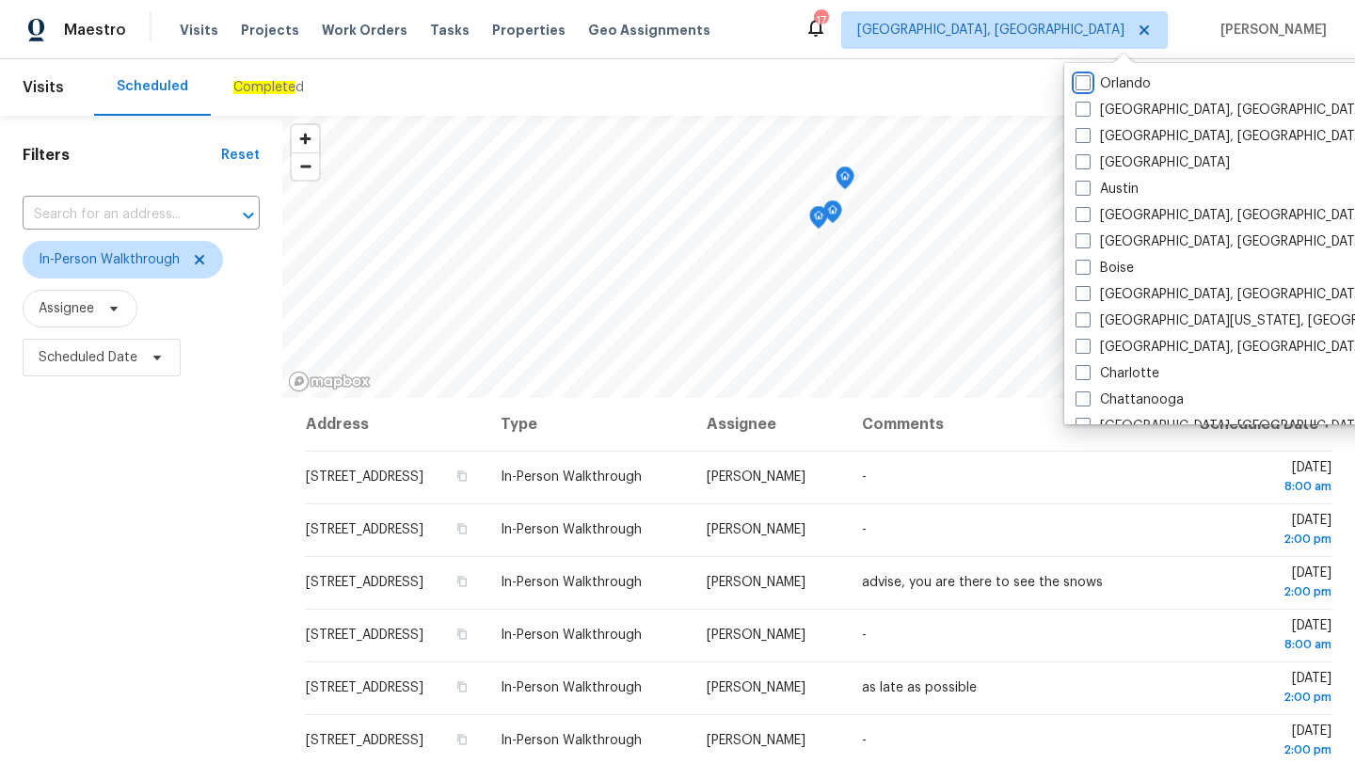
scroll to position [245, 0]
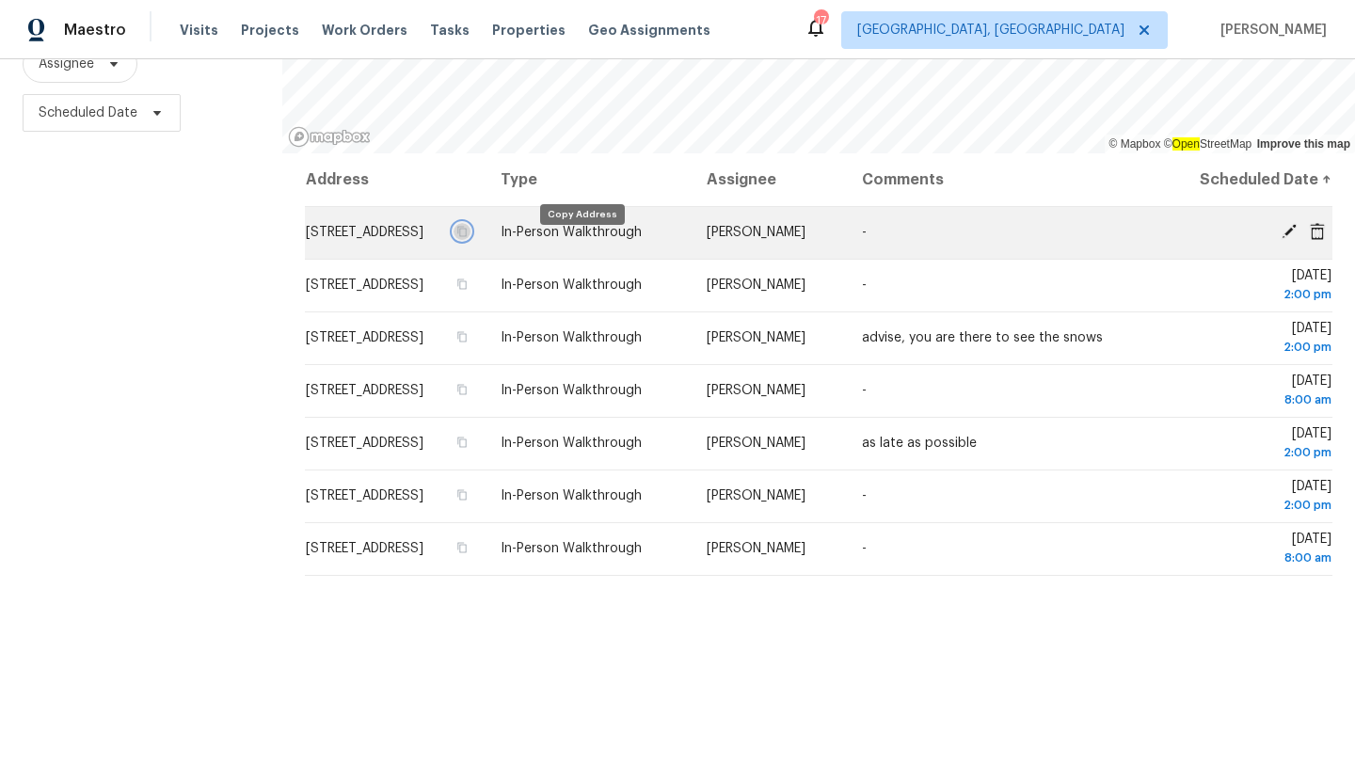
click at [468, 237] on icon "button" at bounding box center [461, 231] width 11 height 11
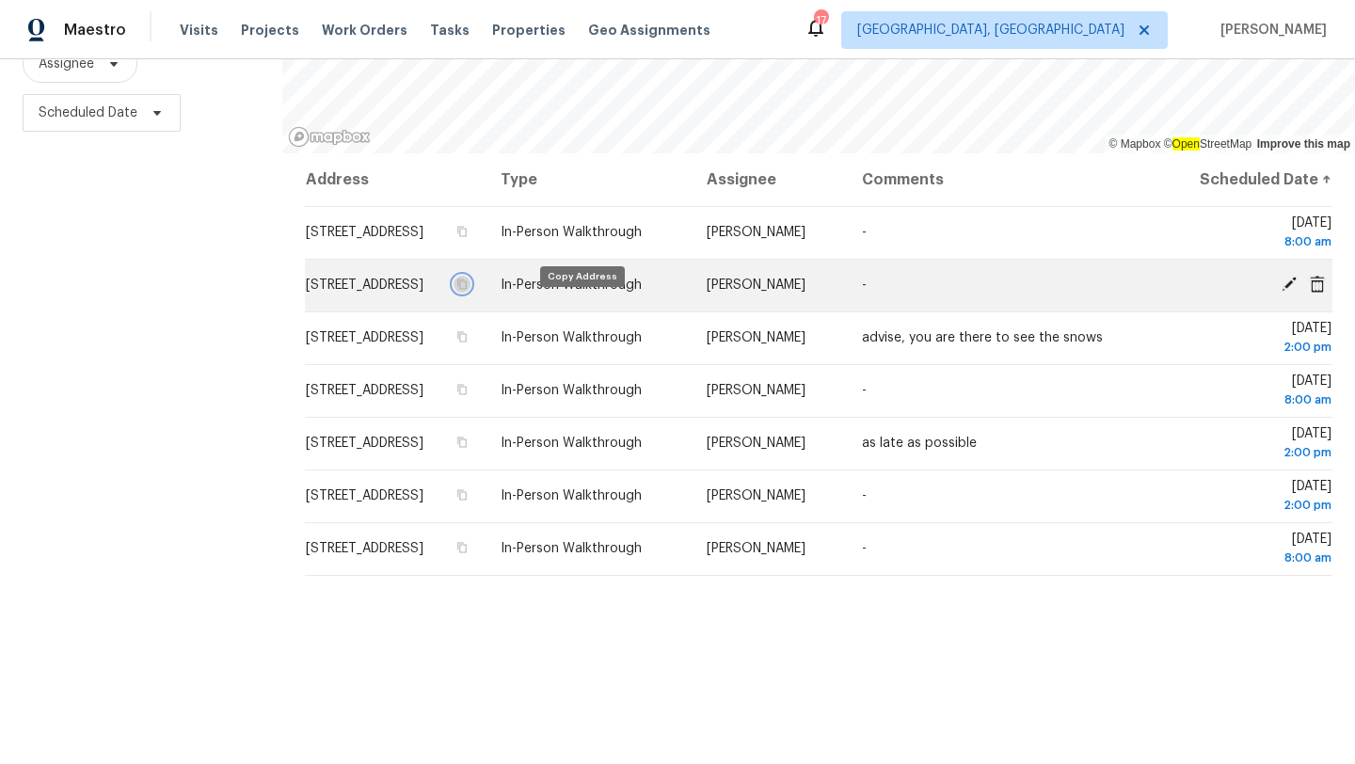
click at [468, 290] on icon "button" at bounding box center [462, 284] width 9 height 10
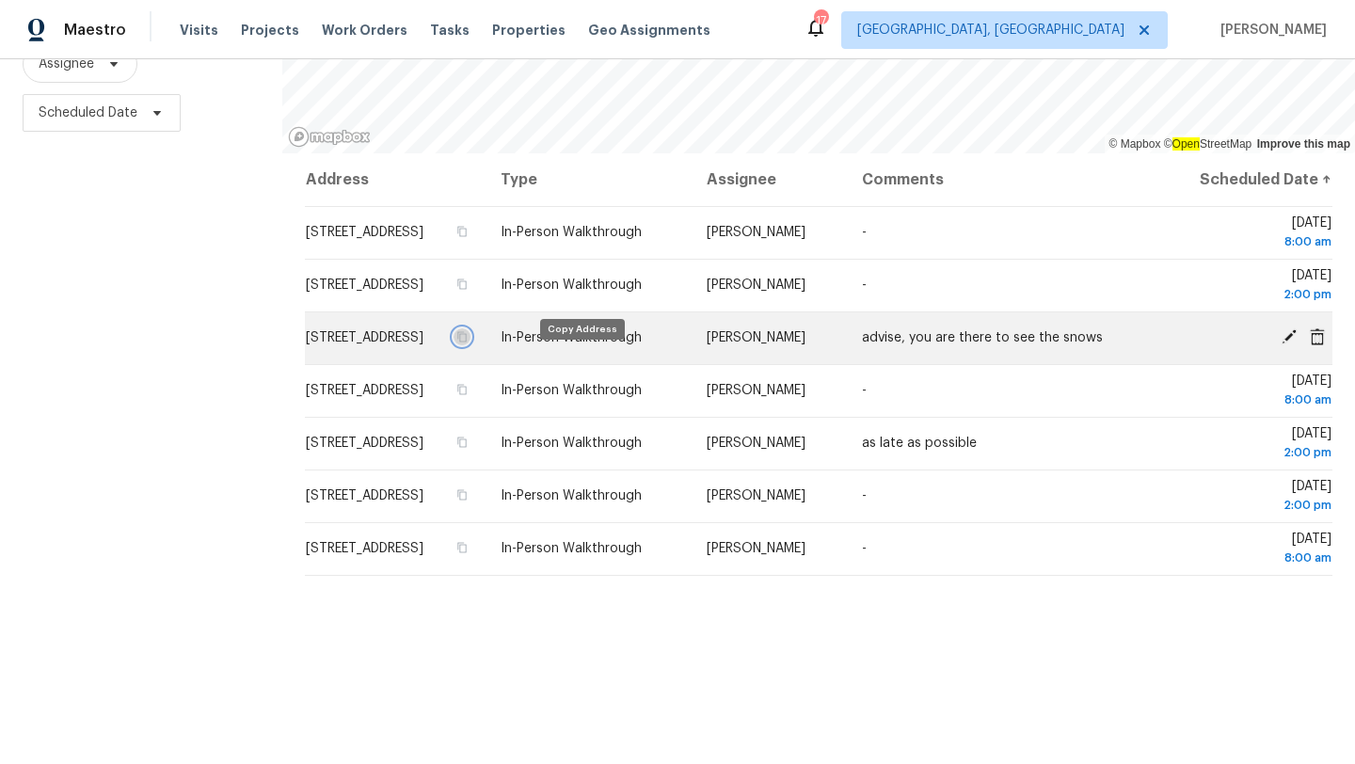
click at [468, 342] on icon "button" at bounding box center [461, 336] width 11 height 11
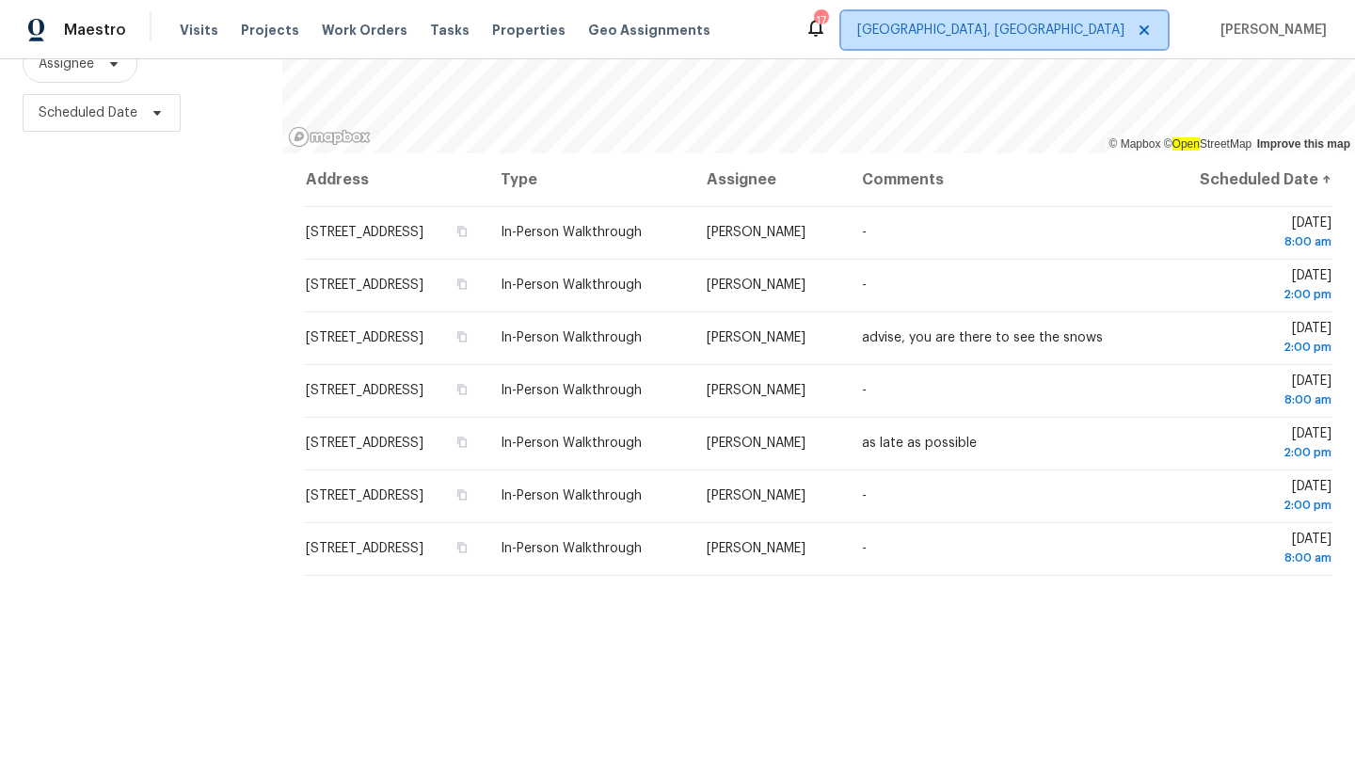
click at [1117, 24] on span "Miami, FL" at bounding box center [990, 30] width 267 height 19
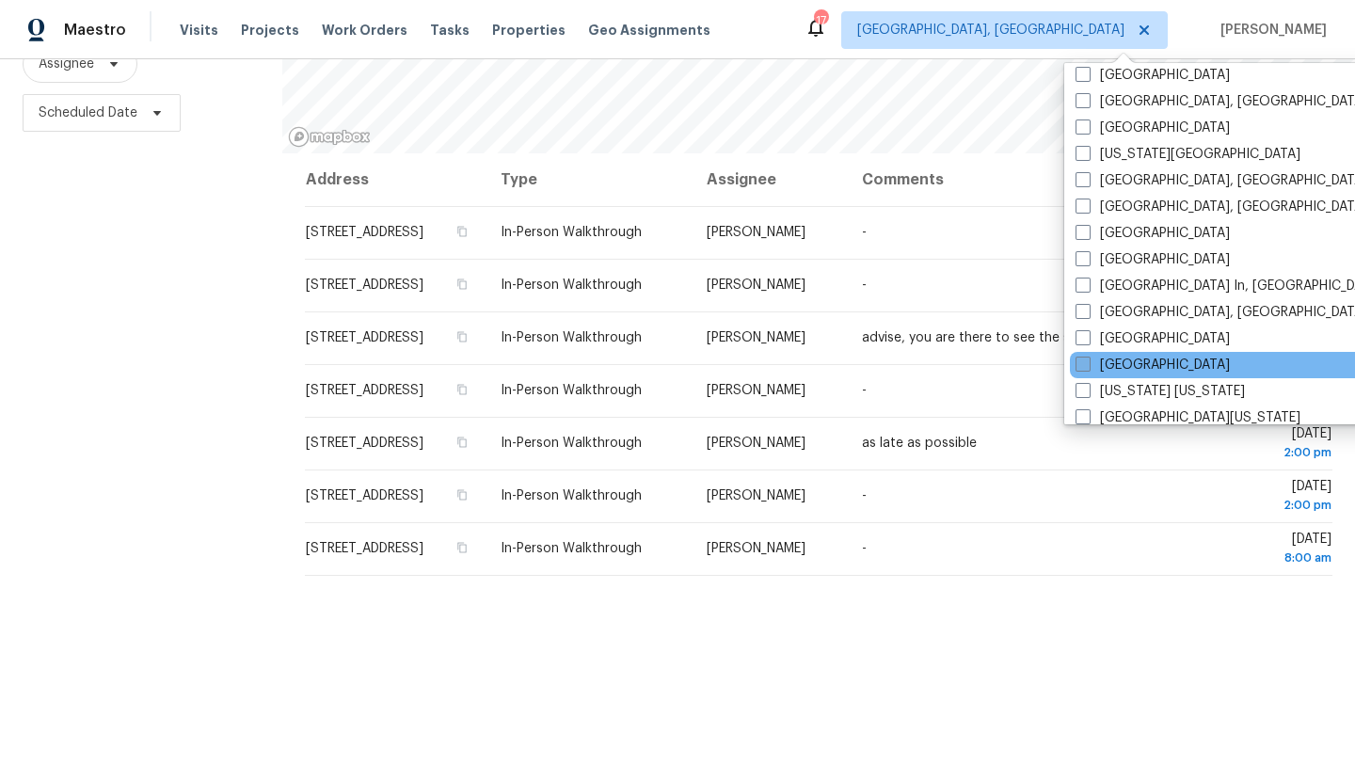
scroll to position [553, 0]
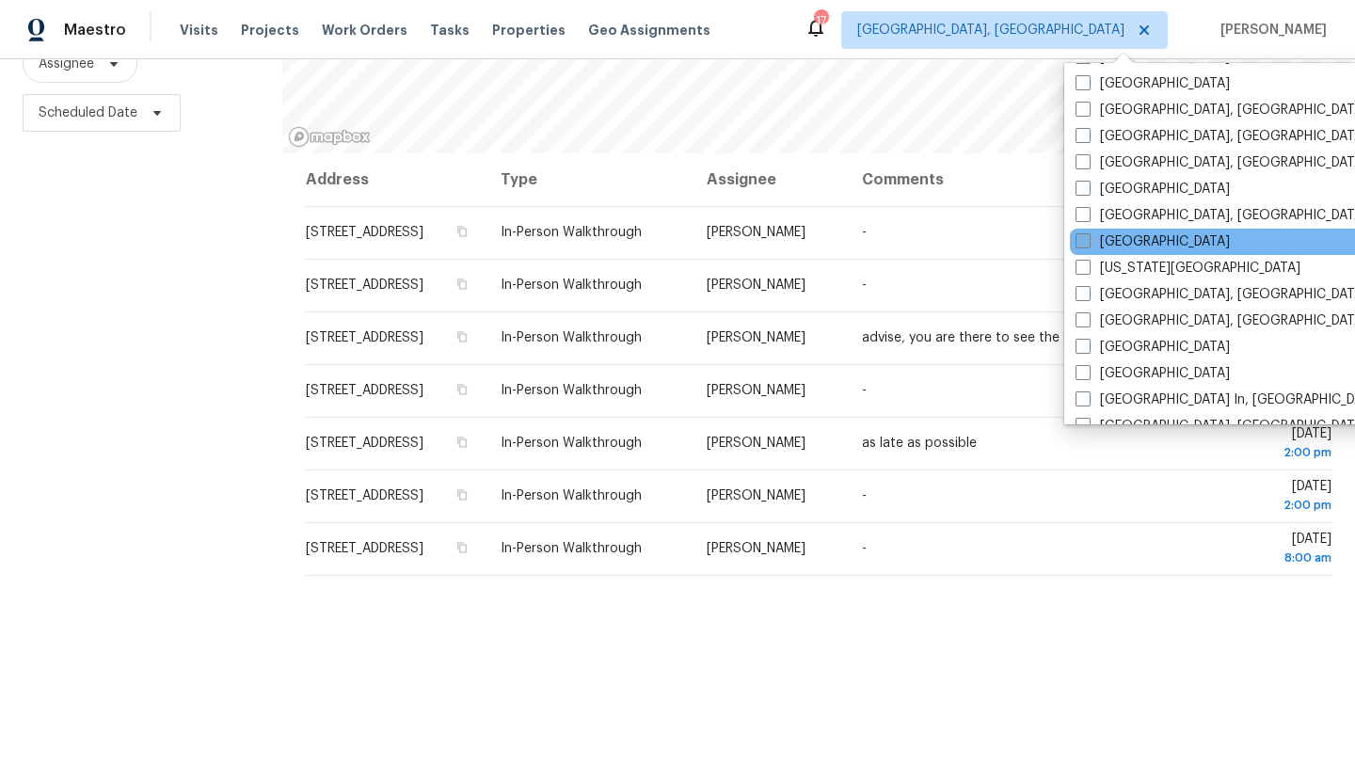
click at [1086, 241] on span at bounding box center [1082, 240] width 15 height 15
click at [1086, 241] on input "[GEOGRAPHIC_DATA]" at bounding box center [1081, 238] width 12 height 12
checkbox input "true"
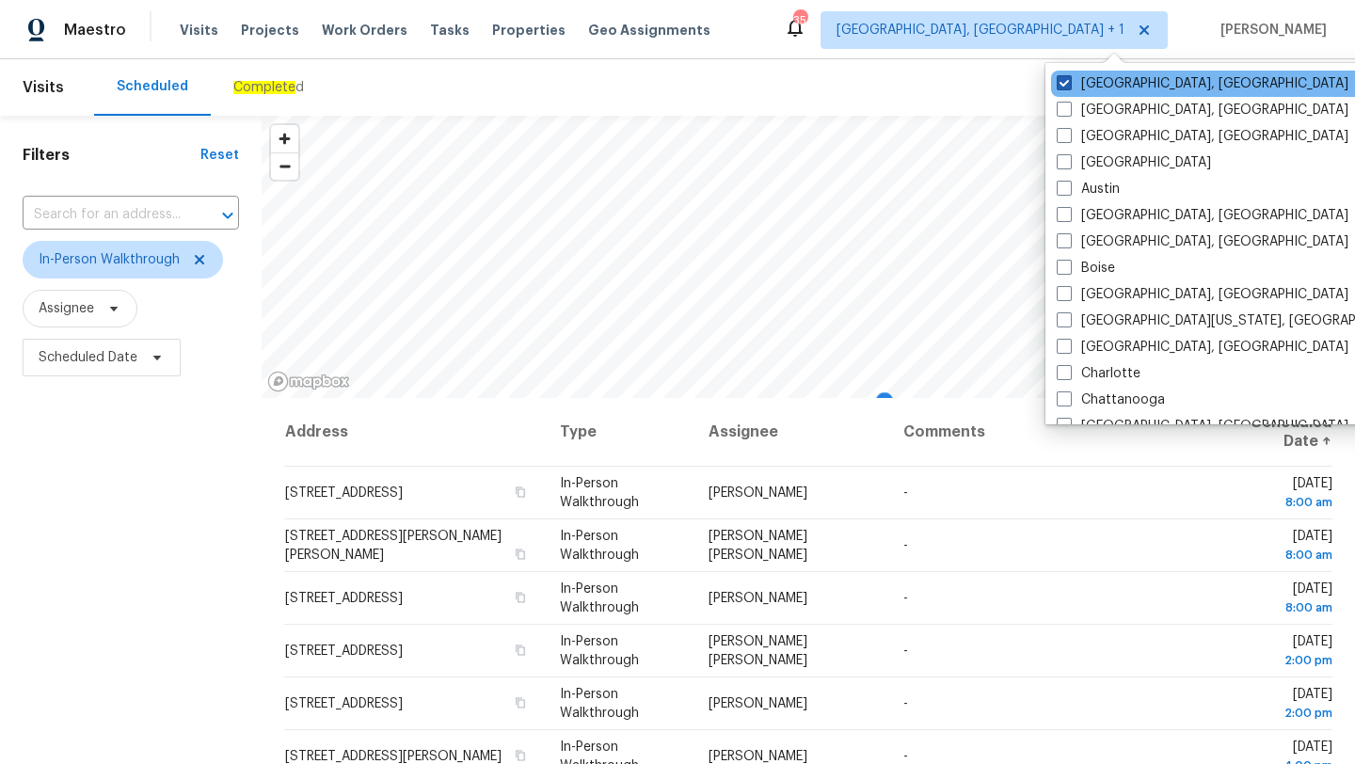
click at [1068, 87] on span at bounding box center [1063, 82] width 15 height 15
click at [1068, 87] on input "Miami, FL" at bounding box center [1062, 80] width 12 height 12
checkbox input "false"
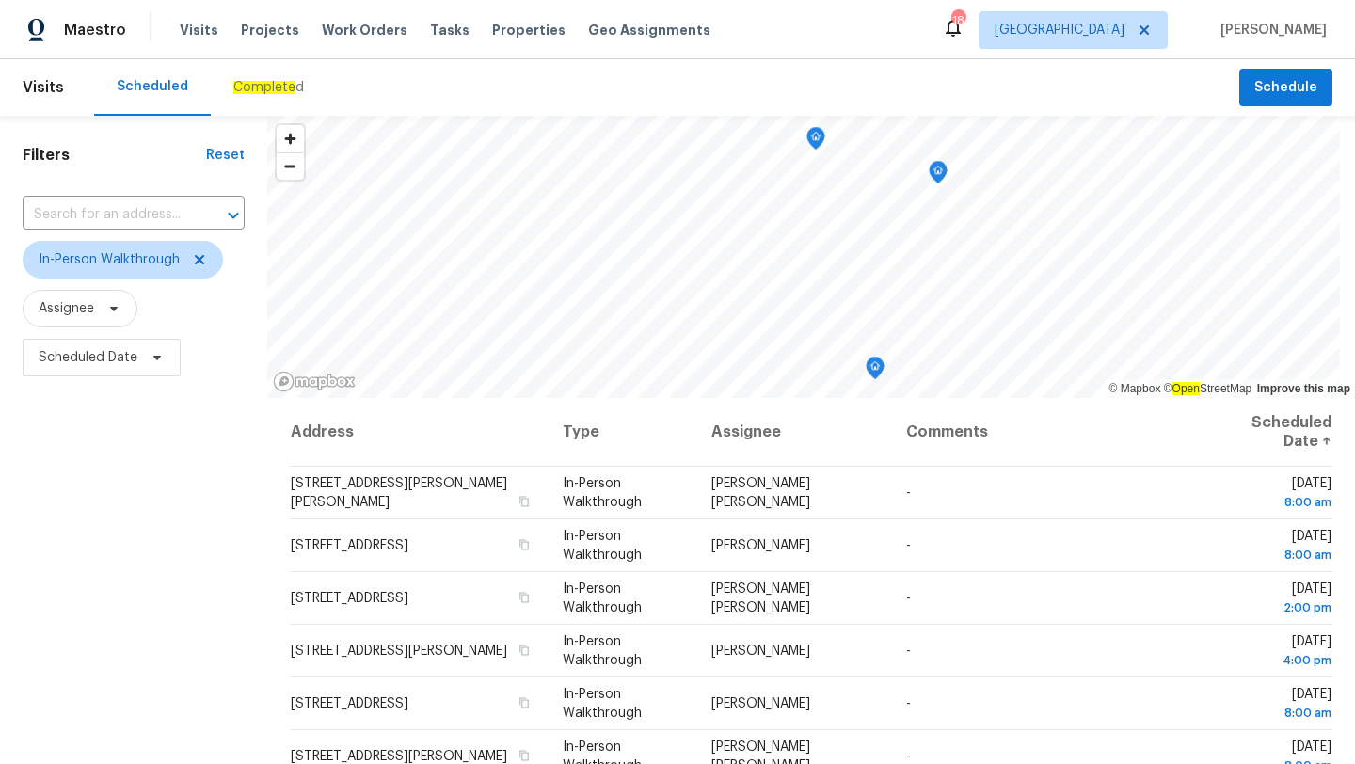
click at [213, 508] on div "Filters Reset ​ In-Person Walkthrough Assignee Scheduled Date" at bounding box center [133, 563] width 267 height 894
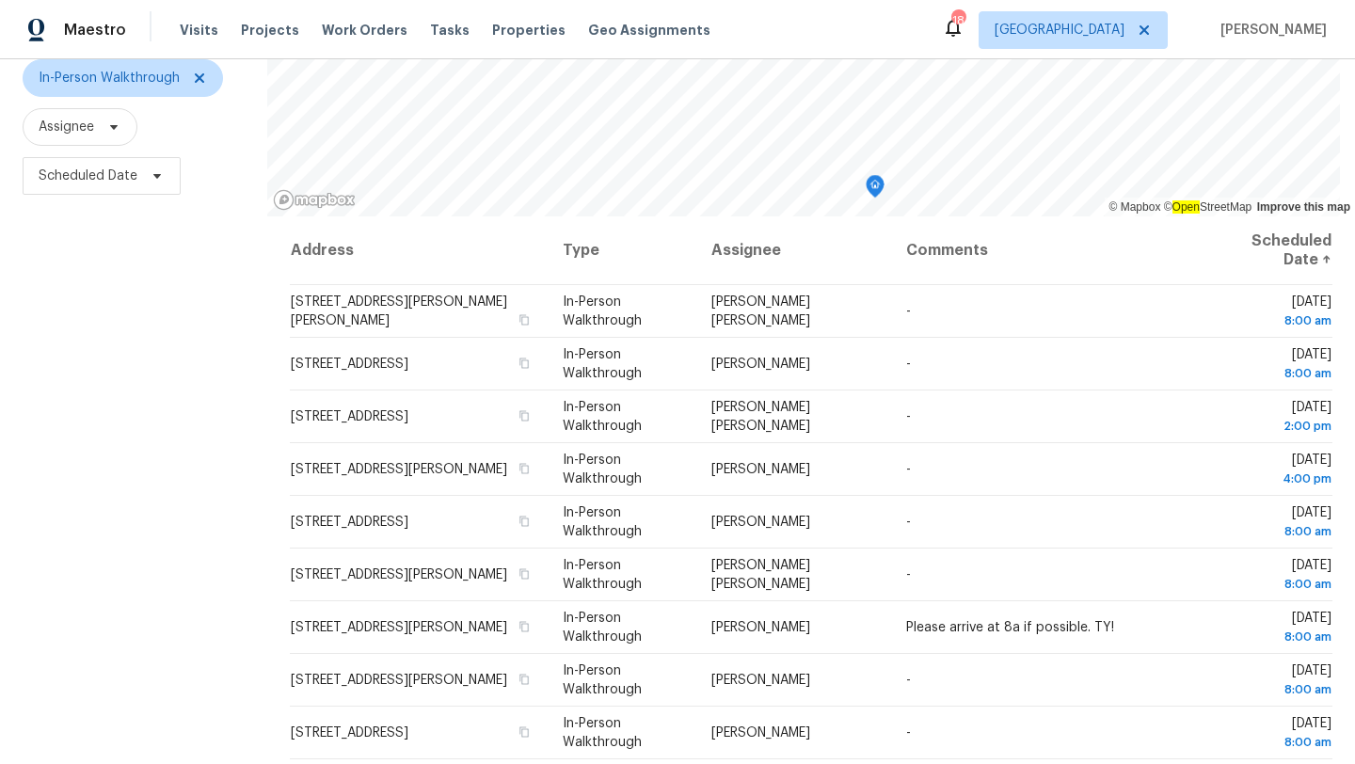
scroll to position [245, 0]
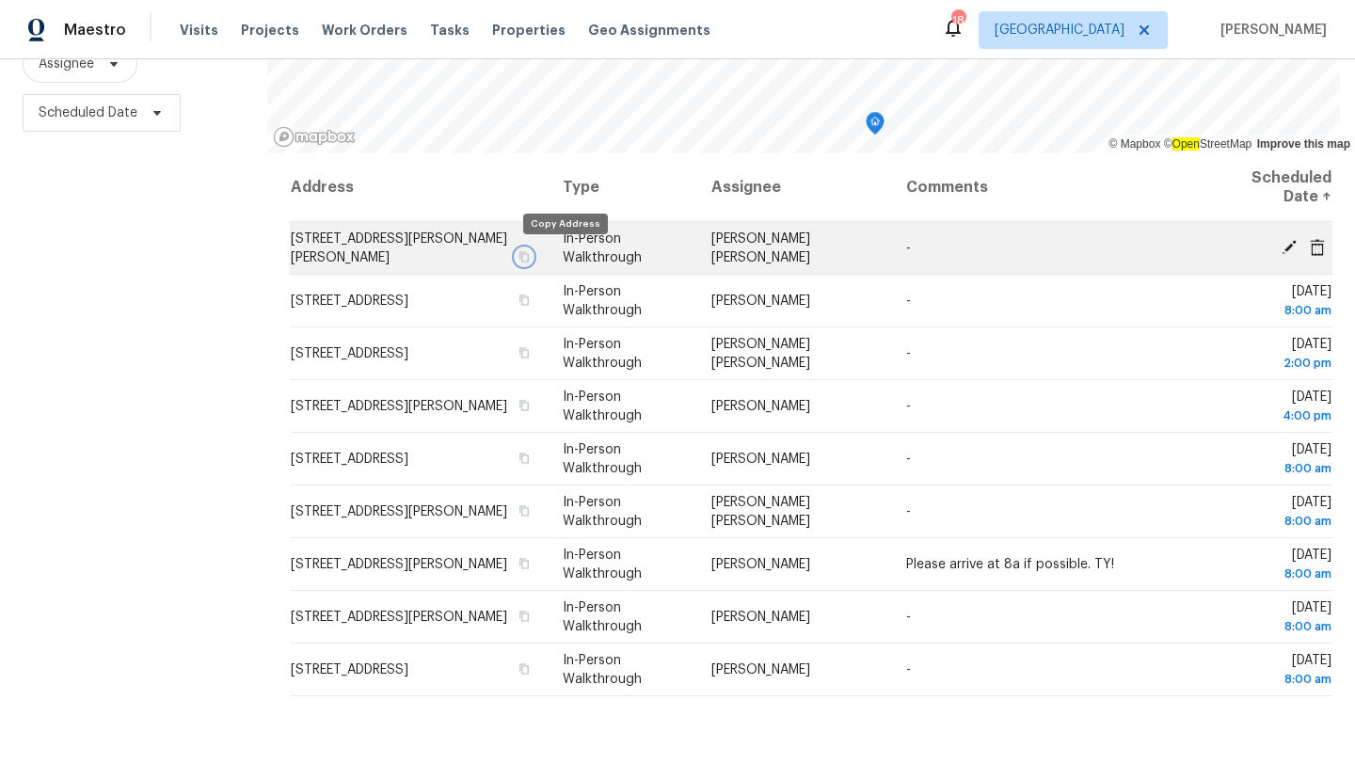
click at [529, 256] on icon "button" at bounding box center [523, 256] width 9 height 10
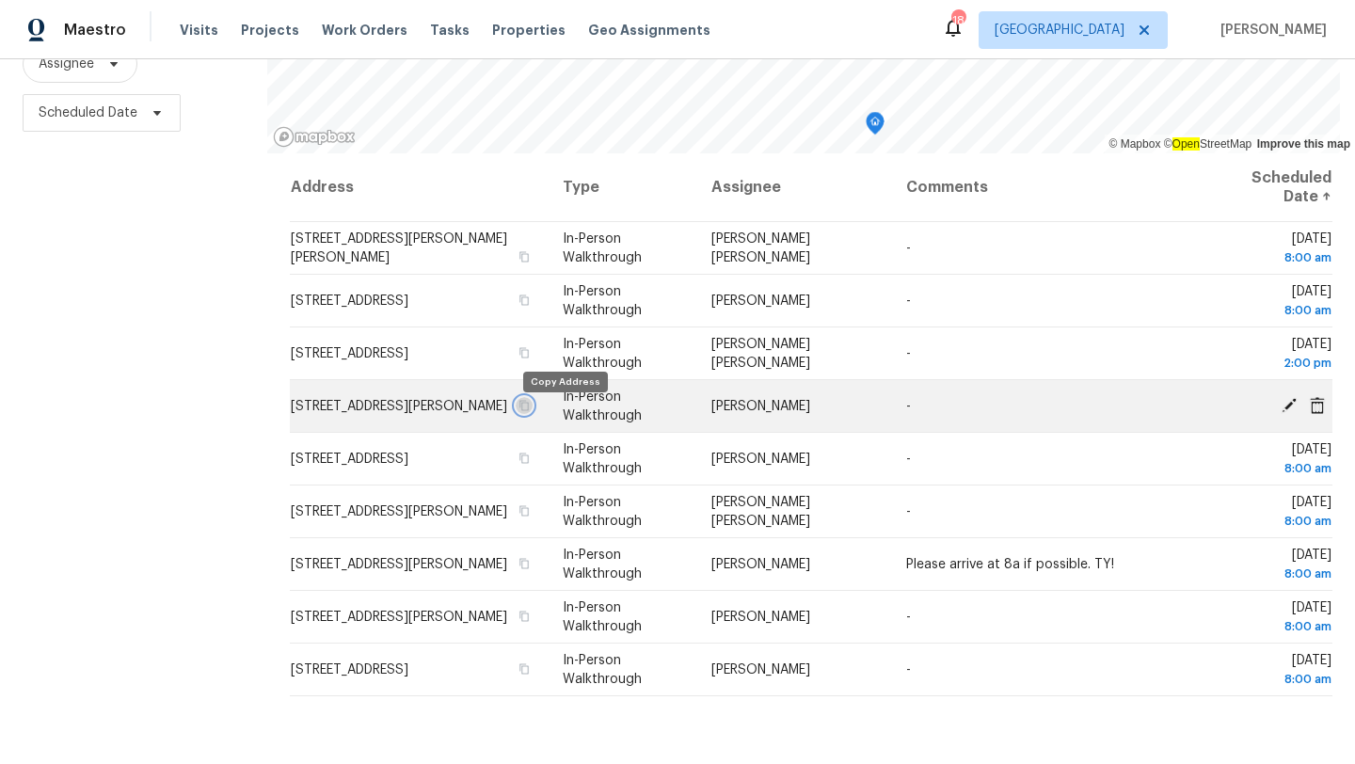
click at [530, 411] on icon "button" at bounding box center [523, 405] width 11 height 11
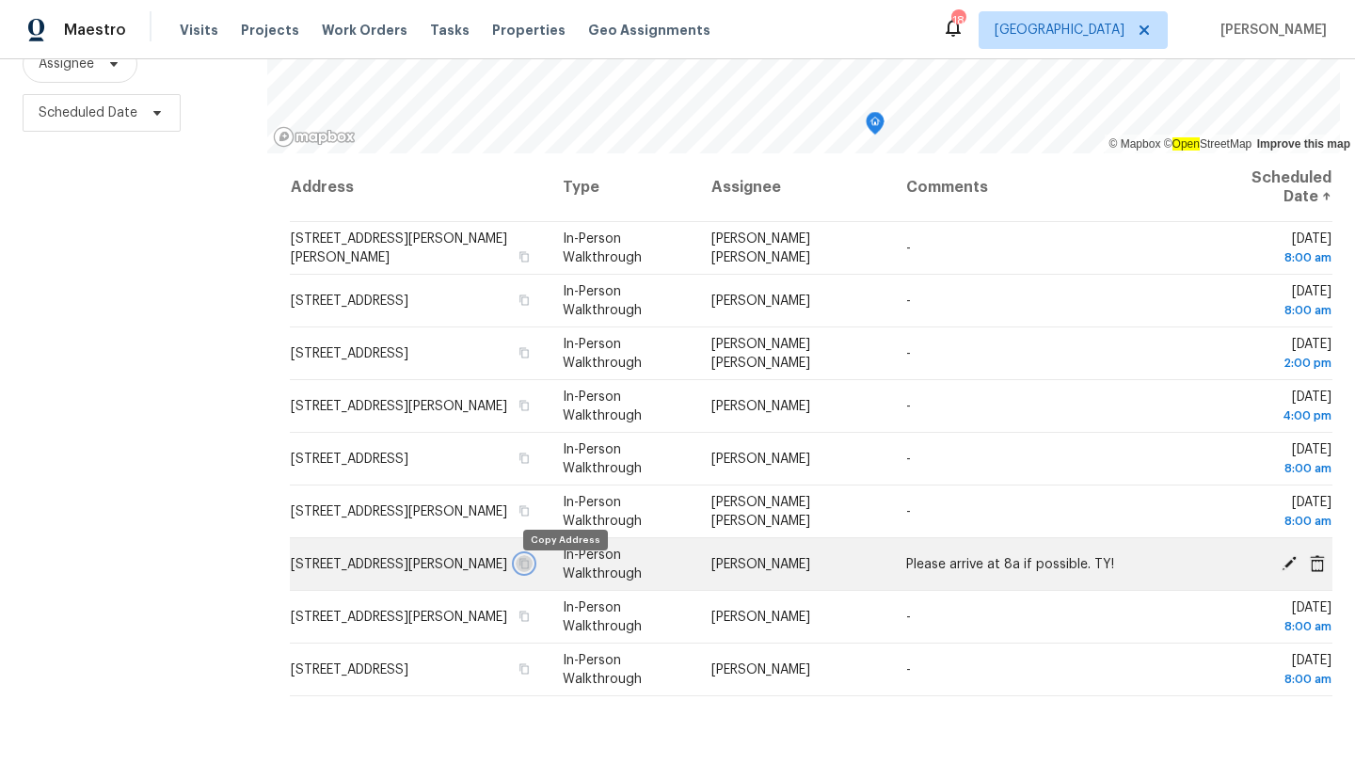
click at [529, 568] on icon "button" at bounding box center [523, 563] width 9 height 10
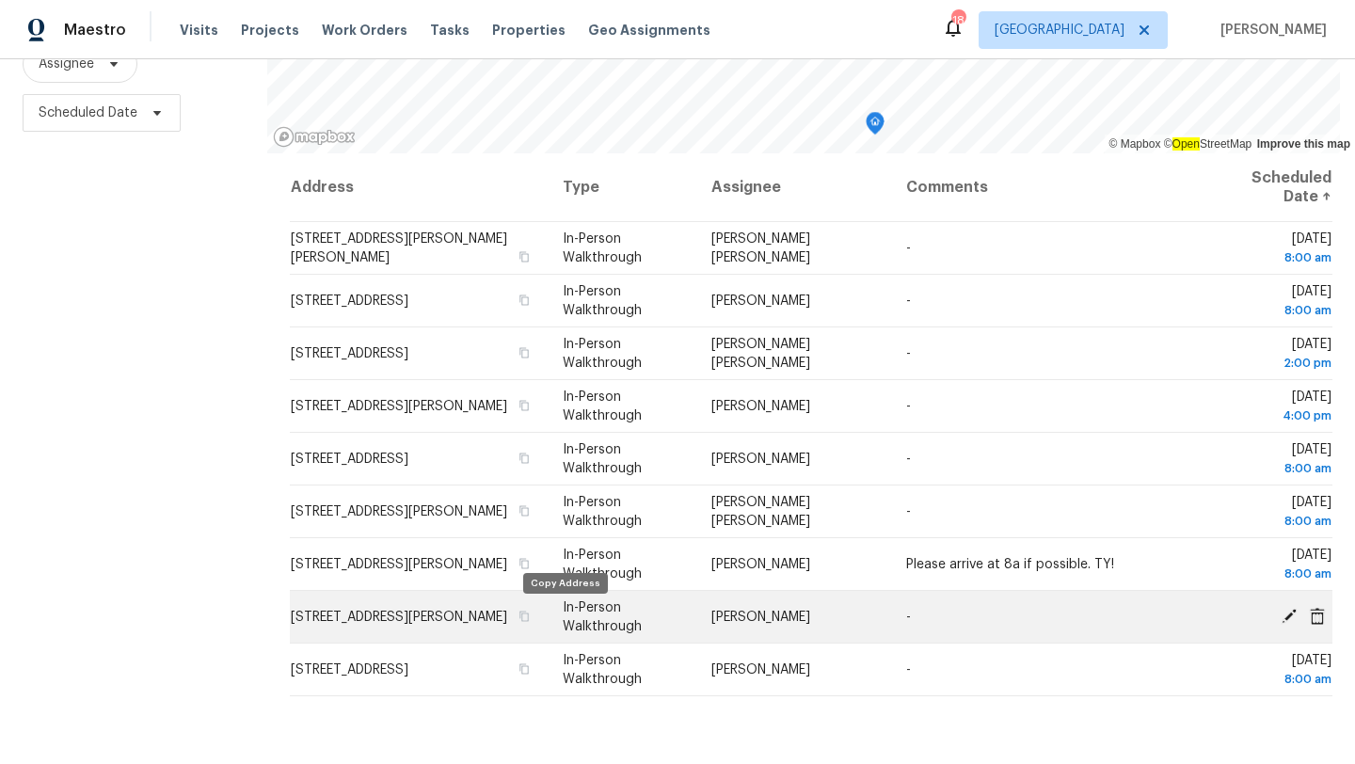
click at [548, 607] on td "[STREET_ADDRESS][PERSON_NAME]" at bounding box center [419, 617] width 258 height 53
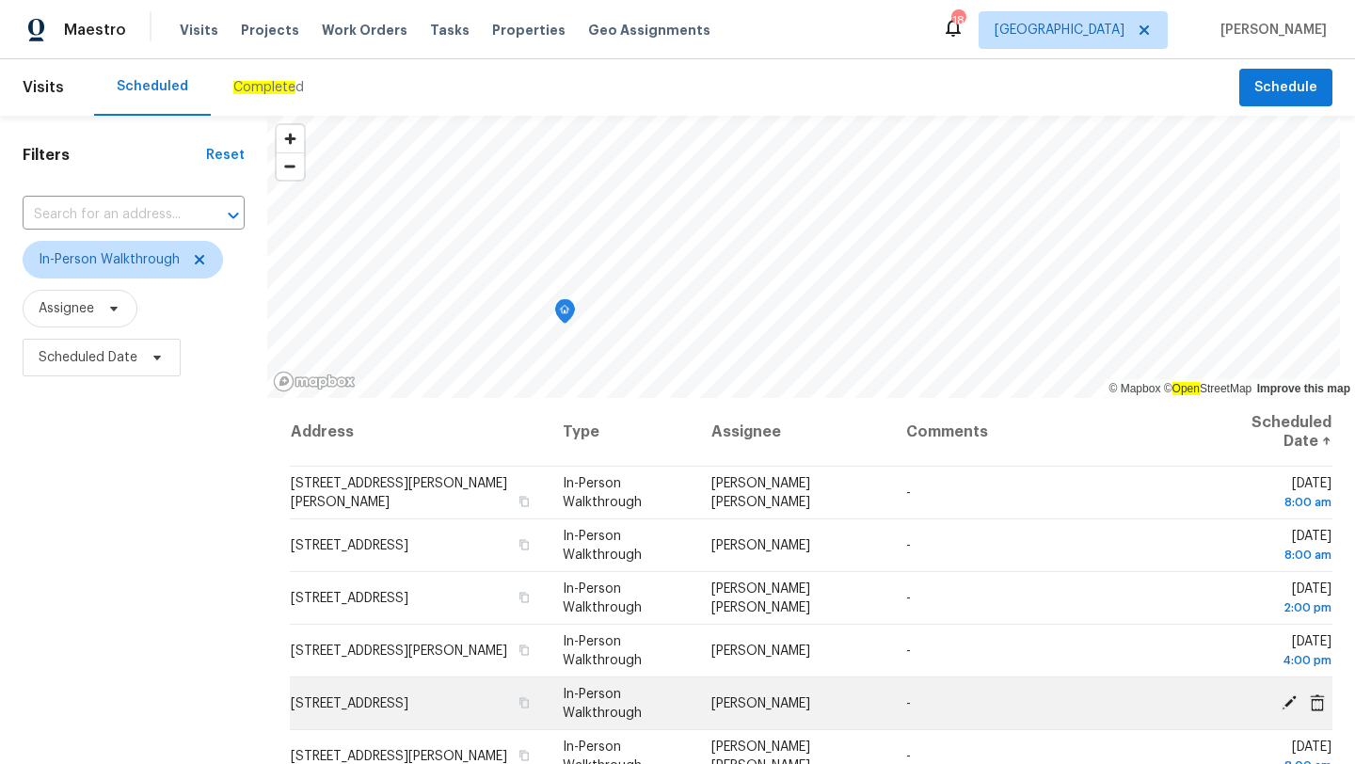
scroll to position [245, 0]
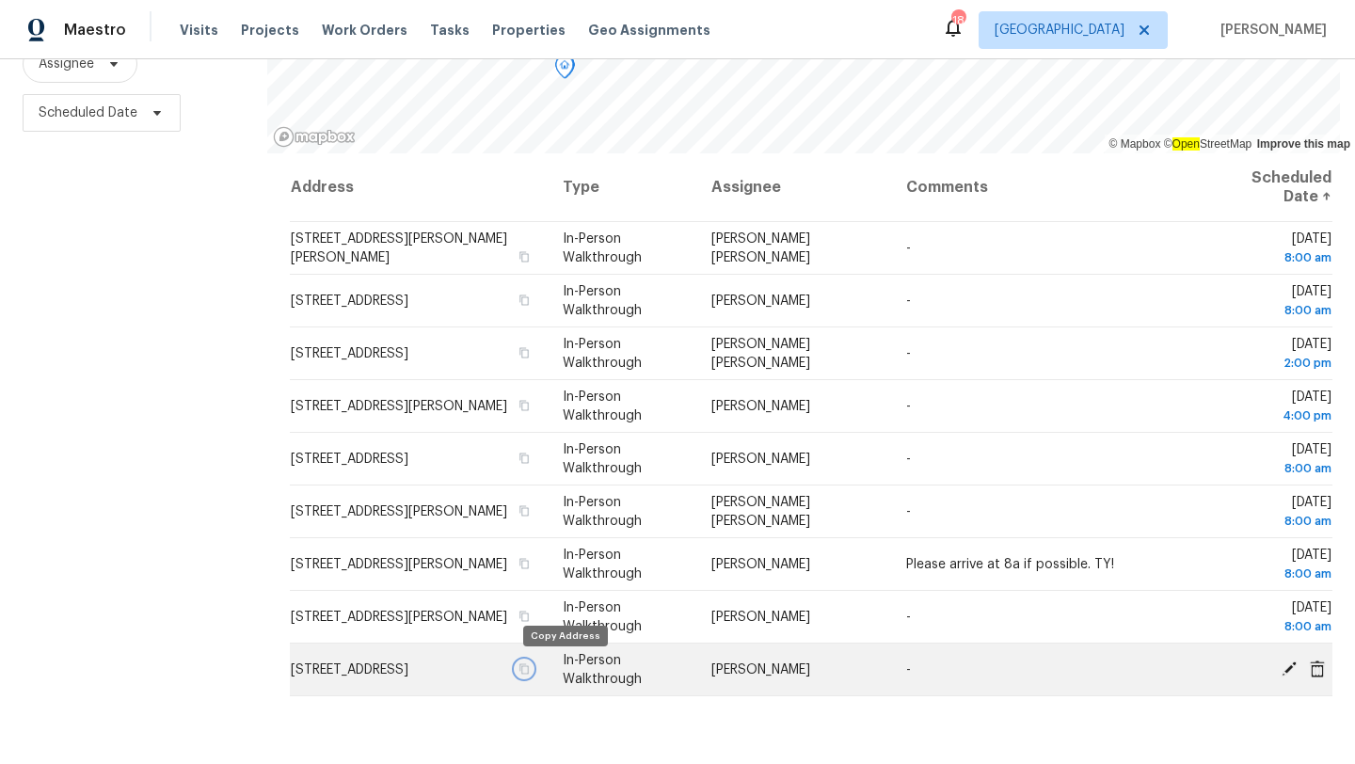
click at [529, 666] on icon "button" at bounding box center [523, 668] width 9 height 10
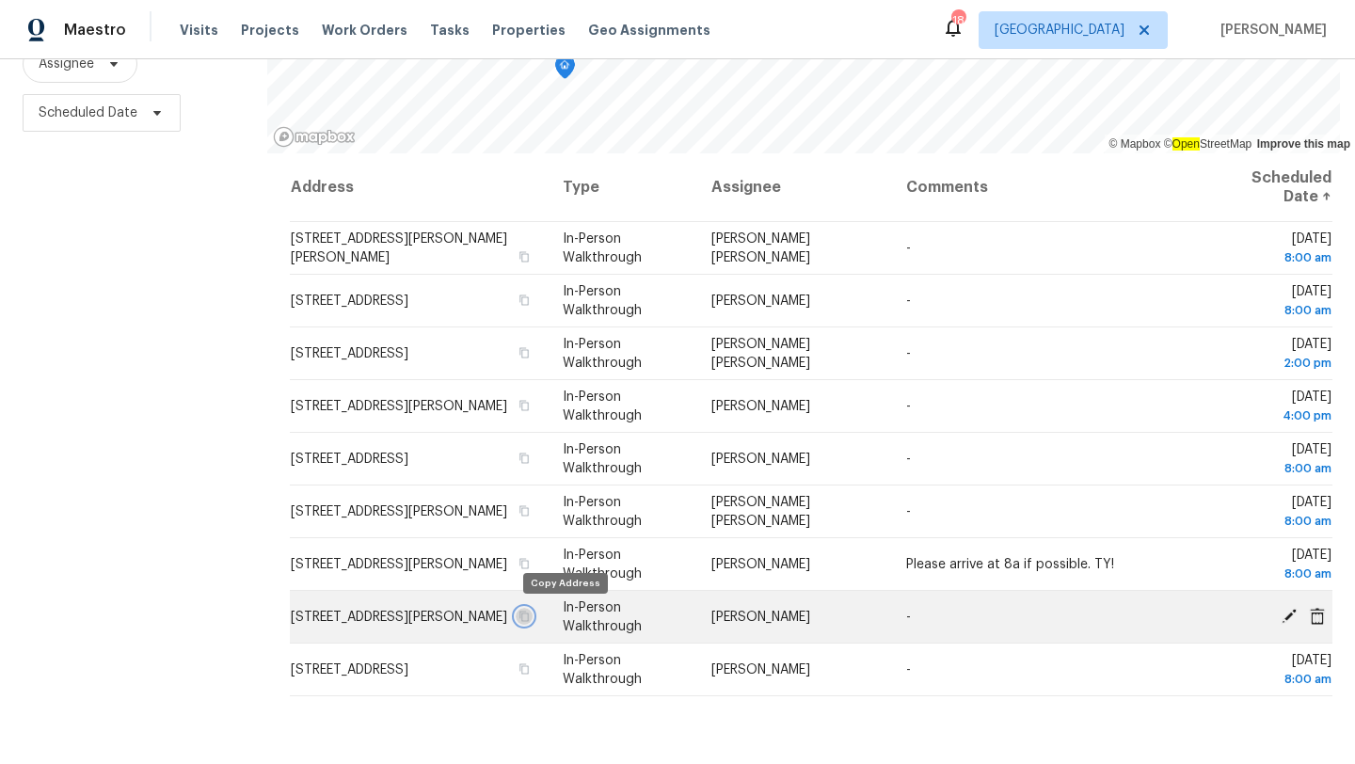
click at [529, 614] on icon "button" at bounding box center [523, 616] width 9 height 10
